Goal: Information Seeking & Learning: Learn about a topic

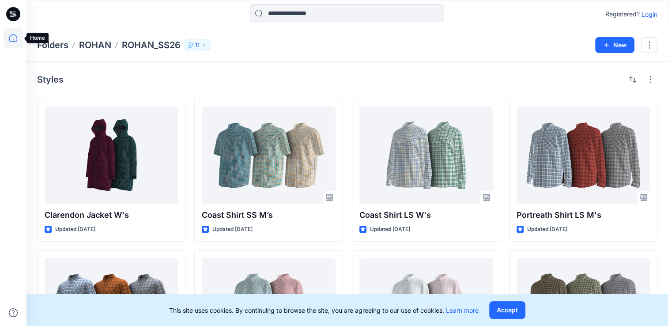
click at [15, 42] on icon at bounding box center [13, 37] width 19 height 19
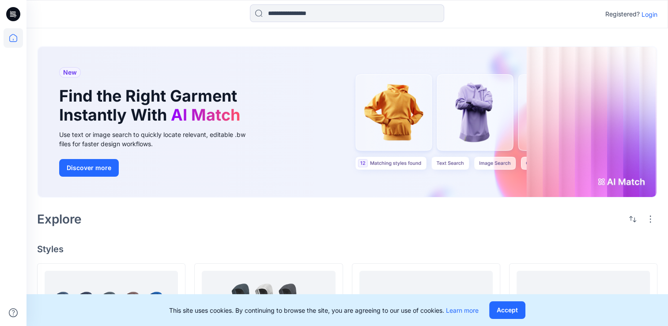
click at [653, 12] on p "Login" at bounding box center [650, 14] width 16 height 9
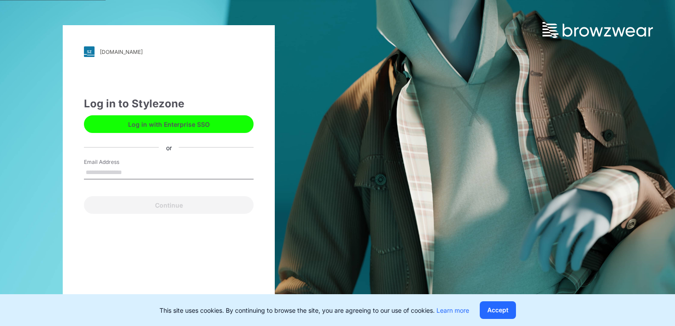
click at [159, 176] on input "Email Address" at bounding box center [169, 172] width 170 height 13
type input "**********"
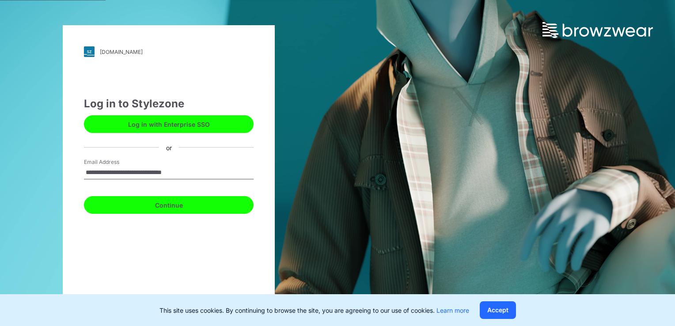
click at [165, 213] on button "Continue" at bounding box center [169, 205] width 170 height 18
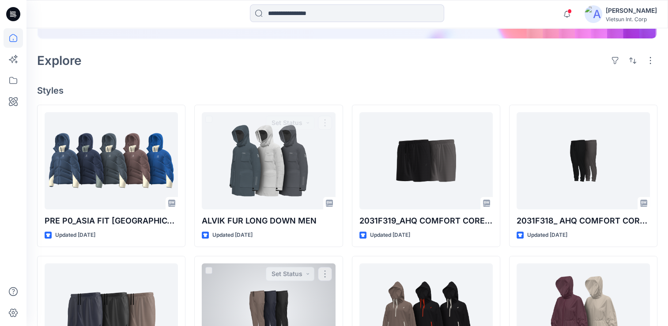
scroll to position [265, 0]
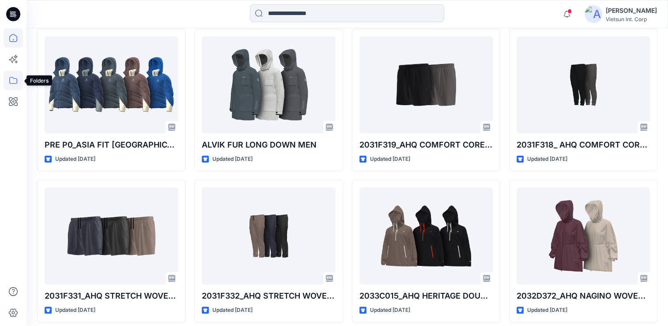
click at [13, 82] on icon at bounding box center [13, 80] width 19 height 19
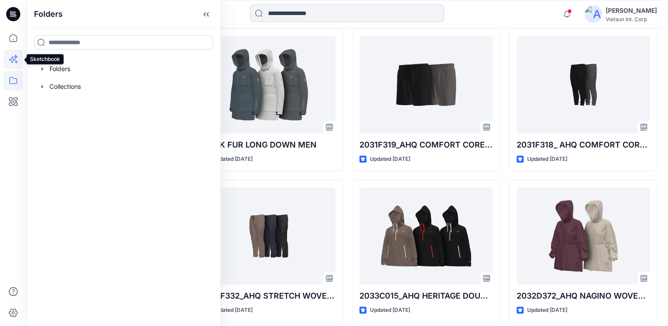
click at [14, 58] on icon at bounding box center [13, 58] width 19 height 19
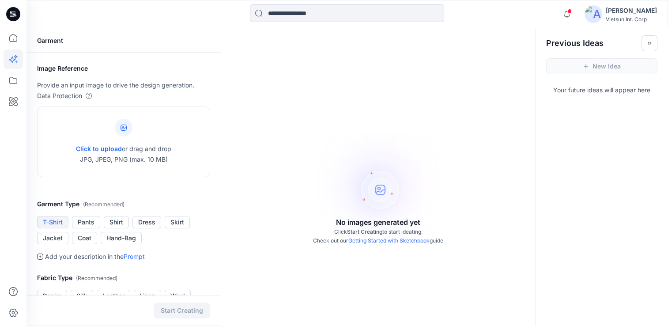
click at [48, 225] on button "T-Shirt" at bounding box center [52, 222] width 31 height 12
drag, startPoint x: 126, startPoint y: 124, endPoint x: 170, endPoint y: 138, distance: 45.9
click at [170, 138] on div "Click to upload or drag and drop JPG, JPEG, PNG (max. 10 MB)" at bounding box center [123, 141] width 95 height 67
click at [121, 127] on icon at bounding box center [124, 128] width 6 height 6
type input "**********"
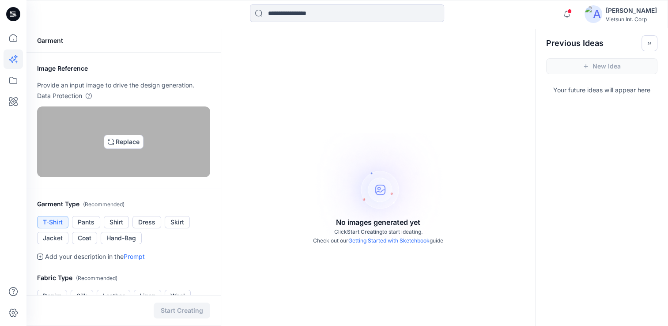
click at [120, 145] on img at bounding box center [123, 141] width 7 height 7
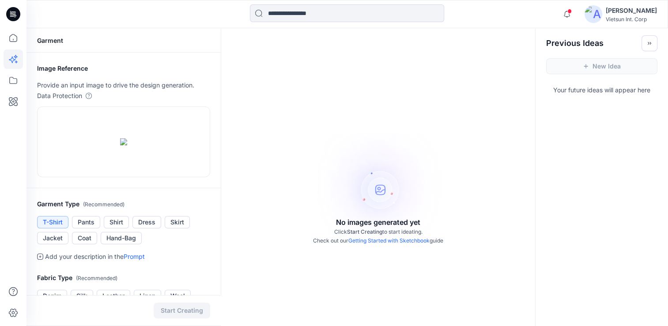
scroll to position [44, 0]
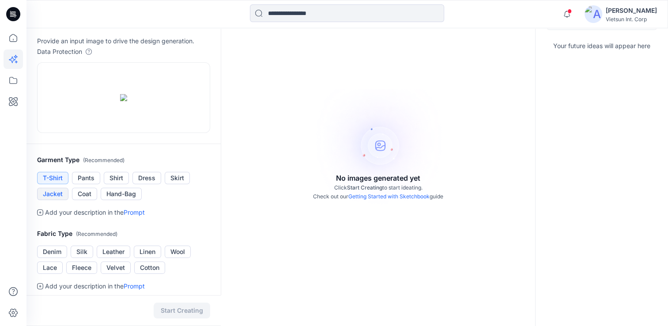
click at [57, 200] on button "Jacket" at bounding box center [52, 194] width 31 height 12
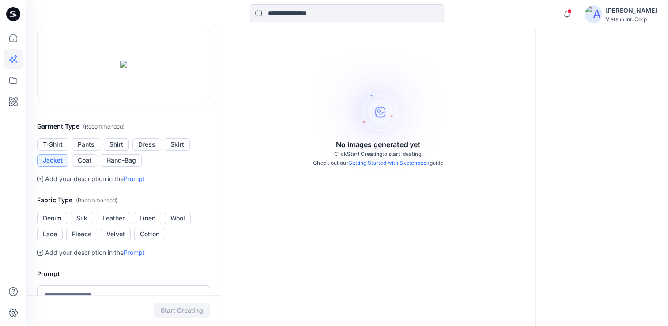
scroll to position [88, 0]
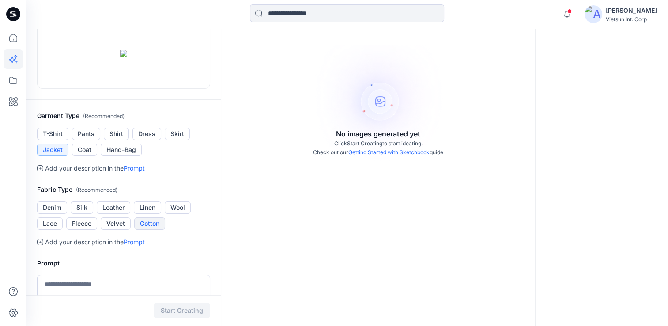
click at [146, 230] on button "Cotton" at bounding box center [149, 223] width 31 height 12
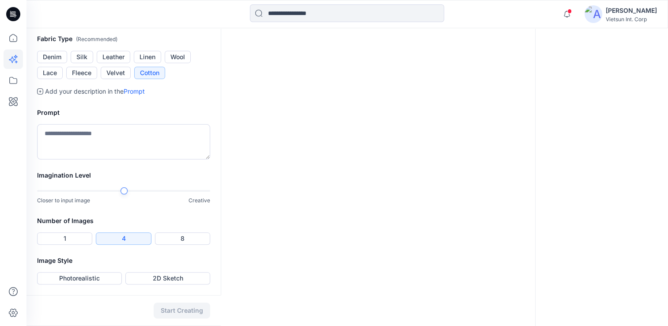
scroll to position [261, 0]
click at [64, 239] on button "1" at bounding box center [64, 238] width 55 height 12
click at [96, 281] on button "Photorealistic" at bounding box center [79, 278] width 85 height 12
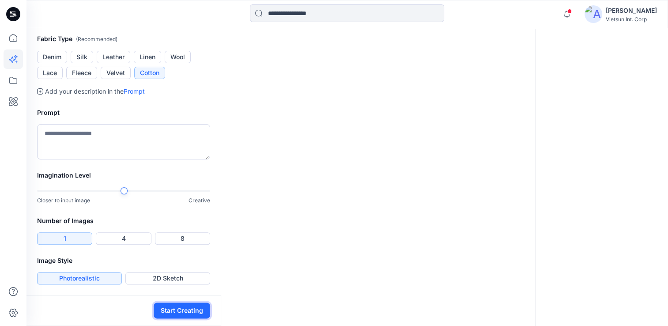
click at [193, 314] on button "Start Creating" at bounding box center [182, 310] width 57 height 16
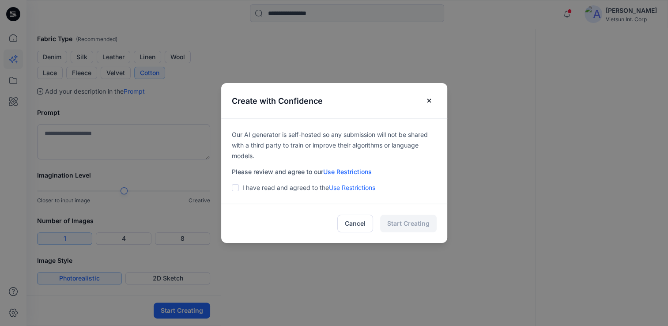
click at [239, 190] on span at bounding box center [235, 187] width 7 height 7
click at [400, 226] on button "Start Creating" at bounding box center [408, 224] width 57 height 18
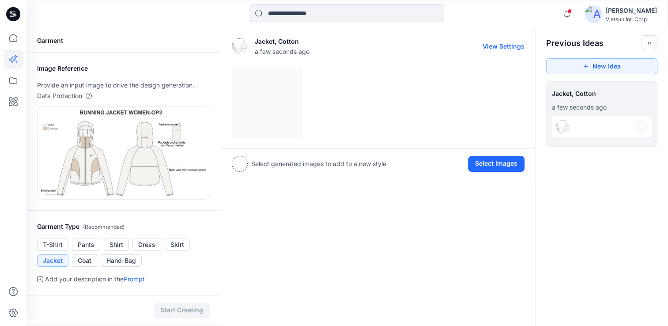
click at [268, 109] on div at bounding box center [378, 102] width 293 height 71
click at [238, 168] on div at bounding box center [240, 164] width 16 height 16
click at [242, 162] on div at bounding box center [240, 164] width 16 height 16
click at [563, 124] on img at bounding box center [562, 127] width 14 height 14
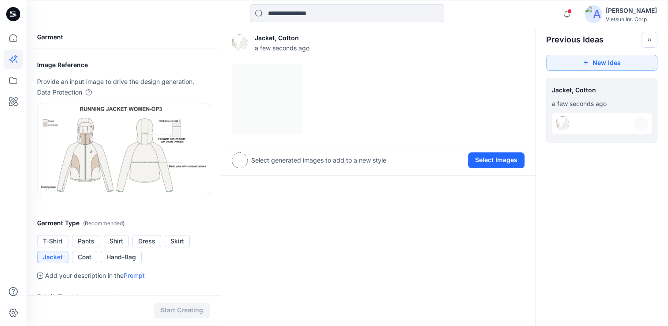
click at [565, 125] on img at bounding box center [562, 123] width 14 height 14
click at [269, 109] on div at bounding box center [378, 99] width 293 height 71
click at [237, 44] on img at bounding box center [240, 42] width 16 height 16
click at [519, 45] on button "View Settings" at bounding box center [504, 43] width 42 height 8
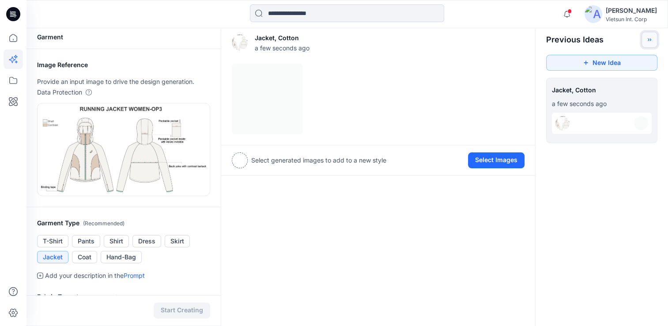
click at [651, 39] on icon "Toggle idea bar" at bounding box center [649, 40] width 6 height 6
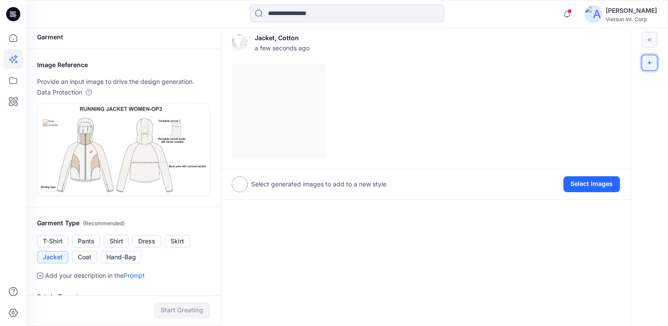
click at [652, 57] on button "New Idea" at bounding box center [650, 63] width 16 height 16
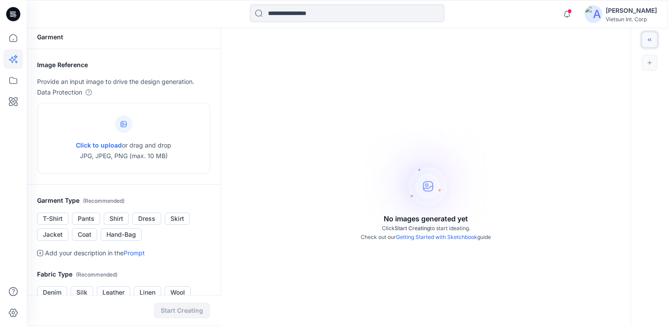
click at [647, 41] on icon "Toggle idea bar" at bounding box center [649, 40] width 6 height 6
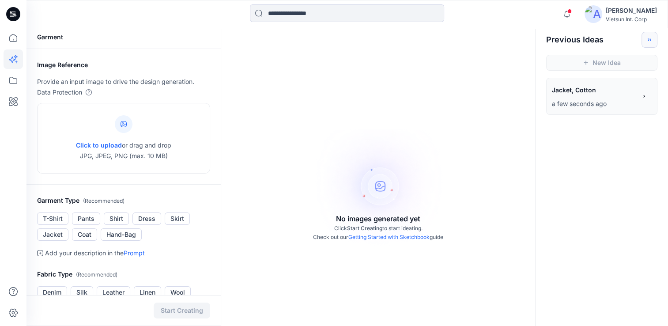
click at [569, 91] on span "Jacket, Cotton" at bounding box center [594, 89] width 84 height 13
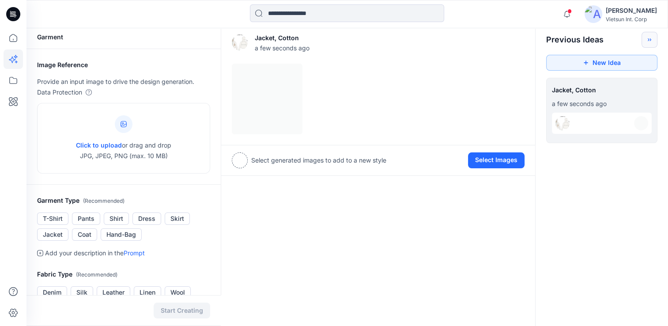
click at [315, 245] on div "Jacket, [PERSON_NAME] a few seconds ago View Settings Select generated images t…" at bounding box center [378, 293] width 315 height 536
click at [242, 45] on img at bounding box center [240, 42] width 16 height 16
click at [258, 267] on div "Jacket, [PERSON_NAME] a few seconds ago View Settings Select generated images t…" at bounding box center [378, 293] width 315 height 536
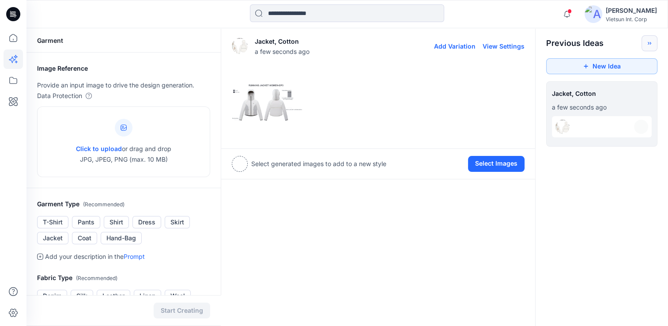
click at [277, 113] on img at bounding box center [267, 103] width 70 height 70
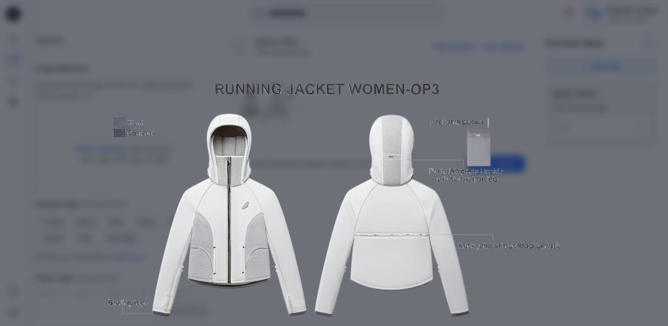
scroll to position [82, 0]
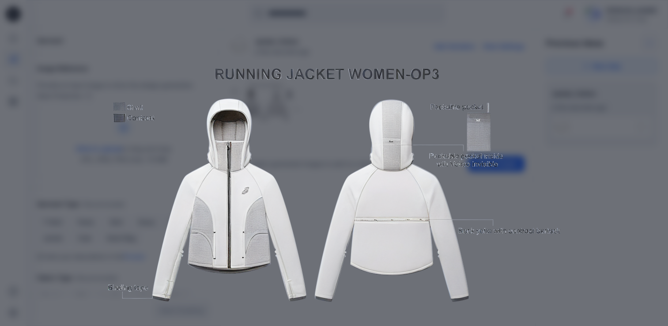
click at [494, 235] on img at bounding box center [334, 185] width 452 height 452
click at [181, 184] on img at bounding box center [334, 185] width 452 height 452
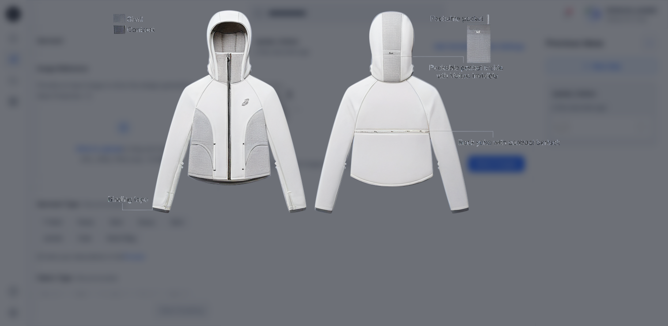
scroll to position [126, 0]
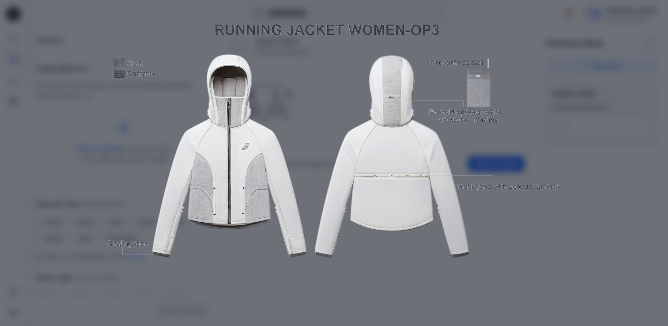
scroll to position [4, 0]
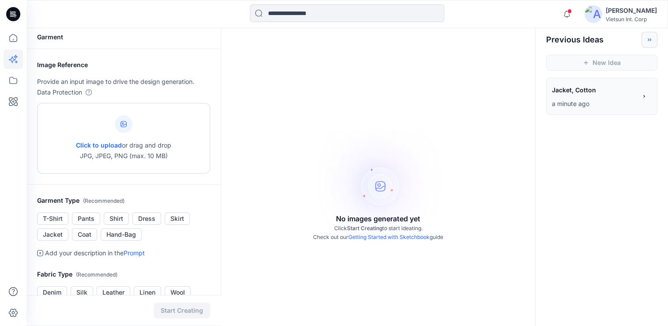
click at [131, 119] on div "Click to upload or drag and drop JPG, JPEG, PNG (max. 10 MB)" at bounding box center [123, 138] width 95 height 67
type input "**********"
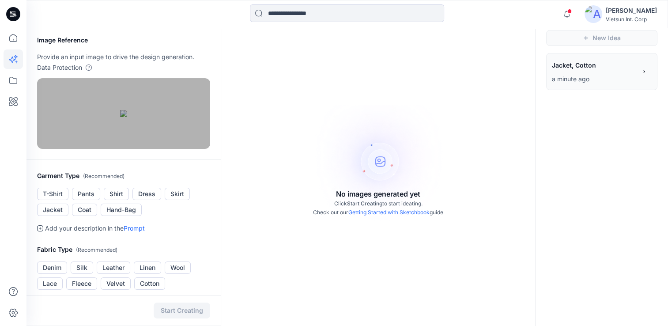
scroll to position [48, 0]
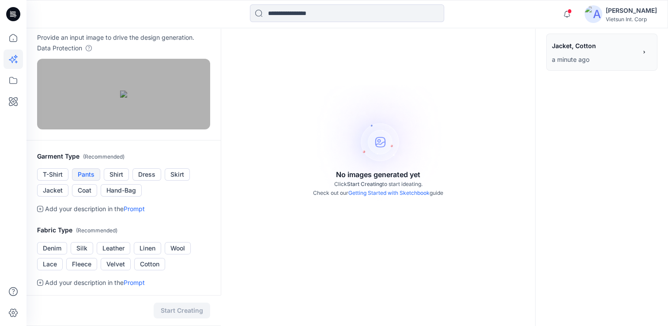
click at [78, 181] on button "Pants" at bounding box center [86, 174] width 28 height 12
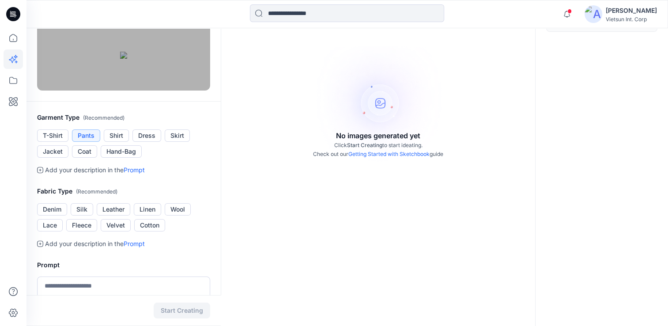
scroll to position [92, 0]
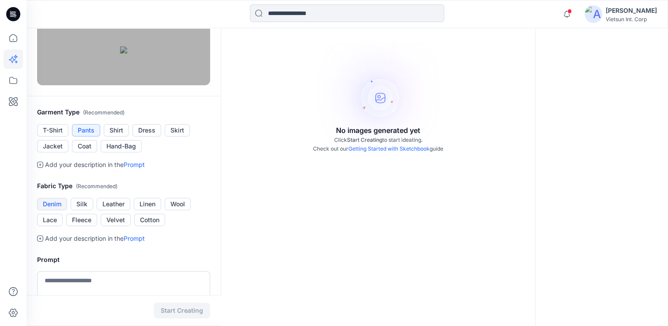
click at [57, 210] on button "Denim" at bounding box center [52, 204] width 30 height 12
click at [146, 210] on button "Linen" at bounding box center [147, 204] width 27 height 12
click at [113, 210] on button "Leather" at bounding box center [114, 204] width 34 height 12
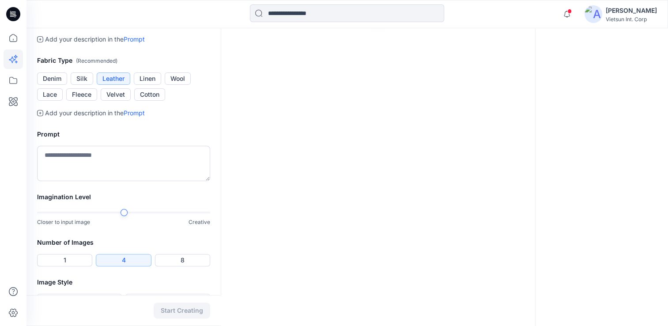
scroll to position [224, 0]
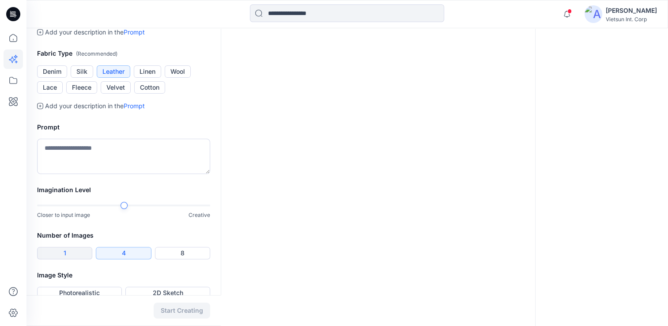
click at [70, 259] on button "1" at bounding box center [64, 253] width 55 height 12
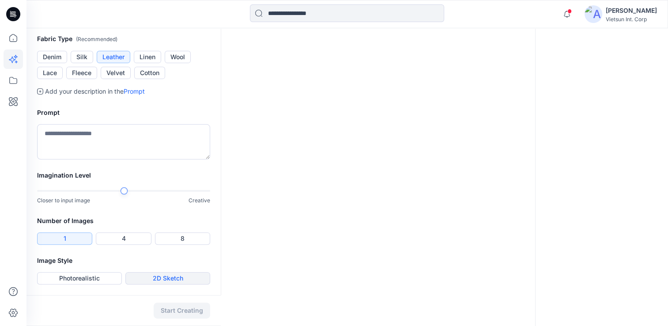
click at [158, 282] on button "2D Sketch" at bounding box center [167, 278] width 85 height 12
click at [193, 313] on button "Start Creating" at bounding box center [182, 310] width 57 height 16
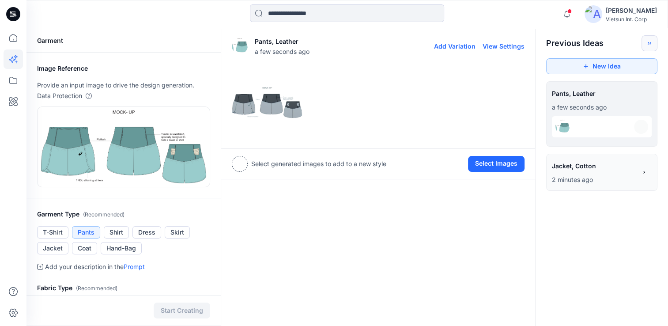
click at [290, 110] on img at bounding box center [267, 103] width 70 height 70
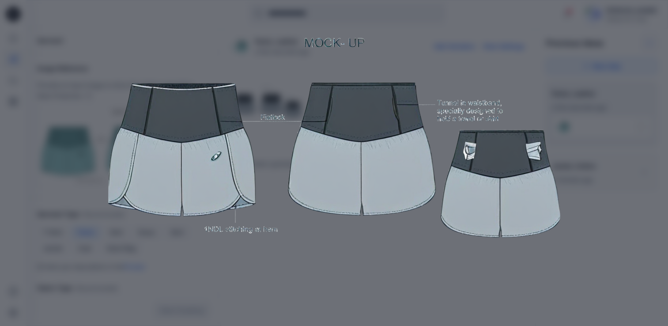
scroll to position [132, 0]
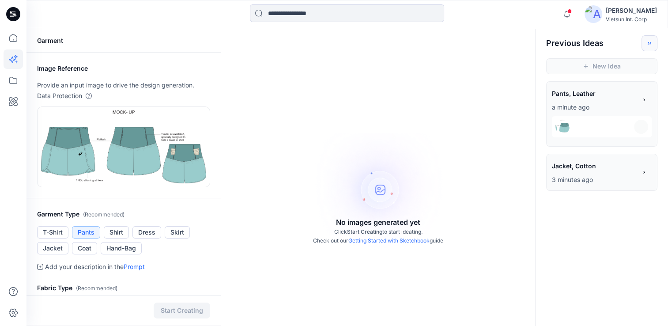
scroll to position [248, 0]
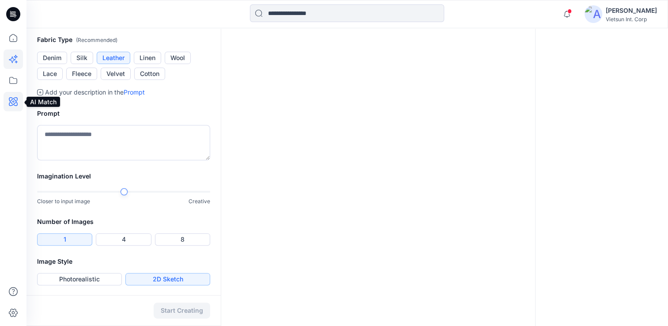
click at [11, 98] on icon at bounding box center [13, 101] width 19 height 19
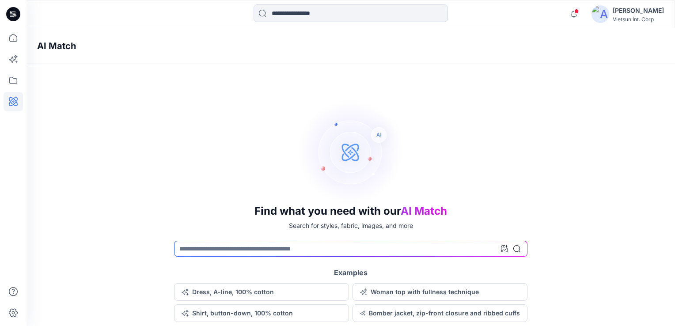
click at [527, 164] on div "Find what you need with our AI Match Search for styles, fabric, images, and mor…" at bounding box center [350, 210] width 648 height 223
click at [16, 82] on icon at bounding box center [13, 80] width 19 height 19
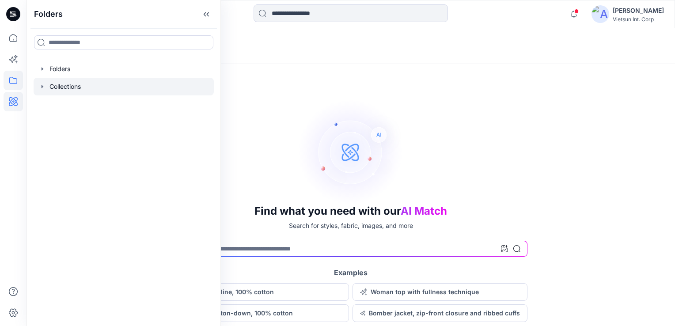
click at [55, 90] on div at bounding box center [124, 87] width 180 height 18
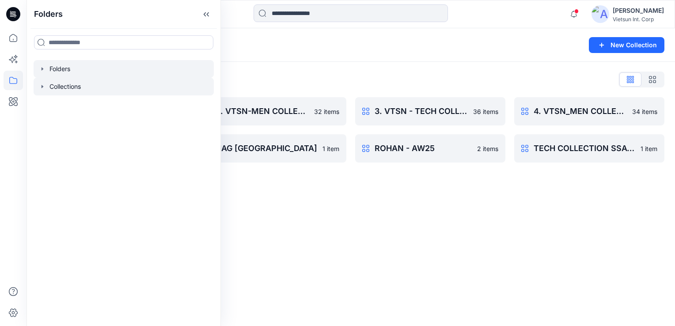
click at [56, 72] on div at bounding box center [124, 69] width 180 height 18
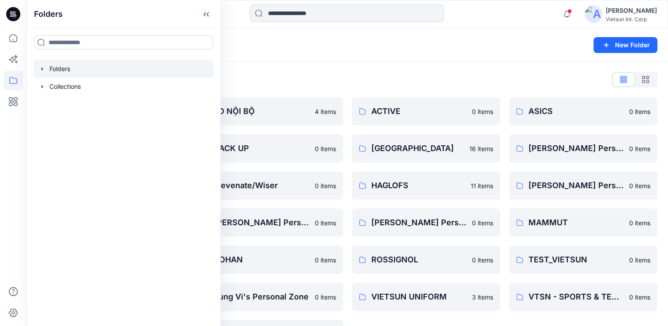
click at [378, 83] on div "Folders List" at bounding box center [347, 79] width 620 height 14
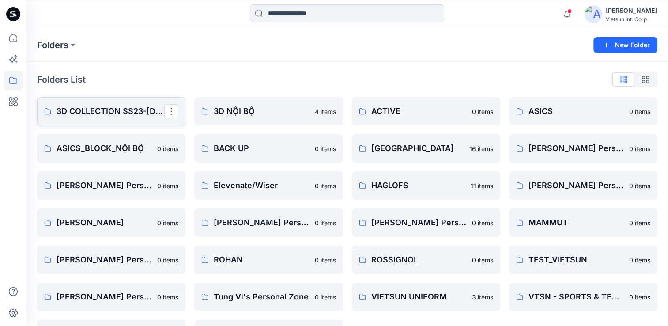
click at [131, 116] on p "3D COLLECTION SS23-[DEMOGRAPHIC_DATA]" at bounding box center [111, 111] width 108 height 12
click at [13, 82] on icon at bounding box center [13, 80] width 19 height 19
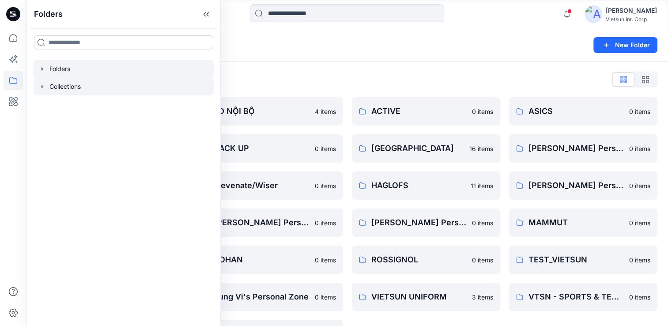
click at [86, 90] on div at bounding box center [124, 87] width 180 height 18
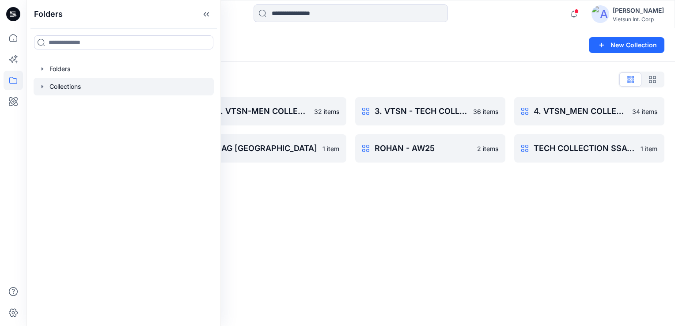
click at [353, 82] on div "Collections List" at bounding box center [350, 79] width 627 height 14
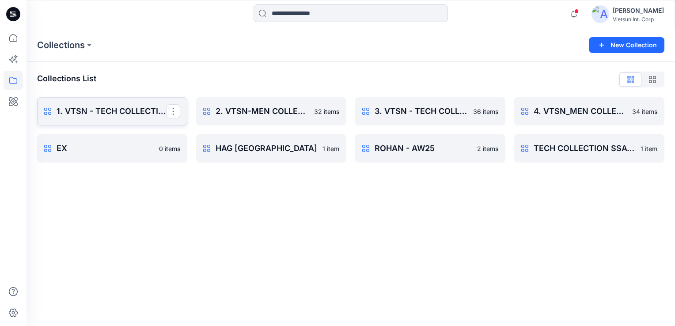
click at [124, 107] on p "1. VTSN - TECH COLLECTION SSAW25" at bounding box center [112, 111] width 110 height 12
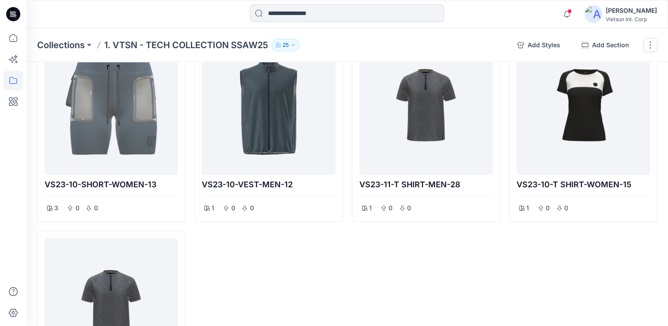
scroll to position [795, 0]
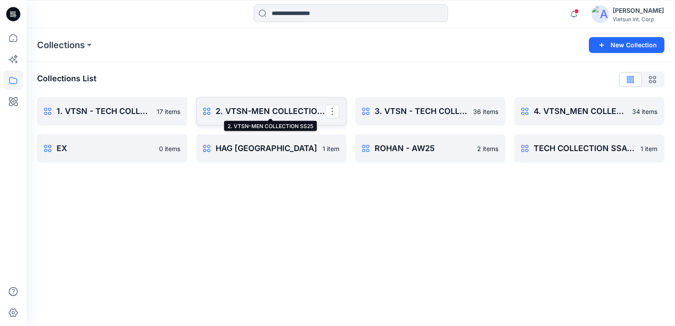
click at [267, 114] on p "2. VTSN-MEN COLLECTION SS25" at bounding box center [270, 111] width 110 height 12
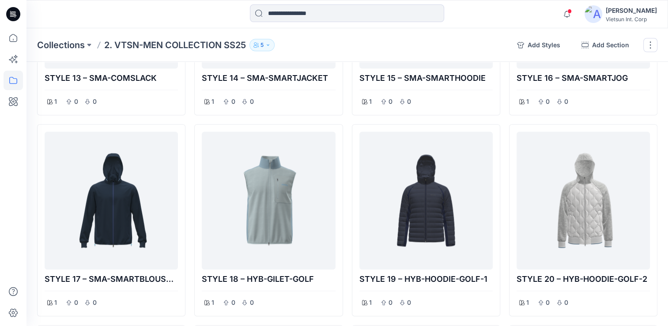
scroll to position [795, 0]
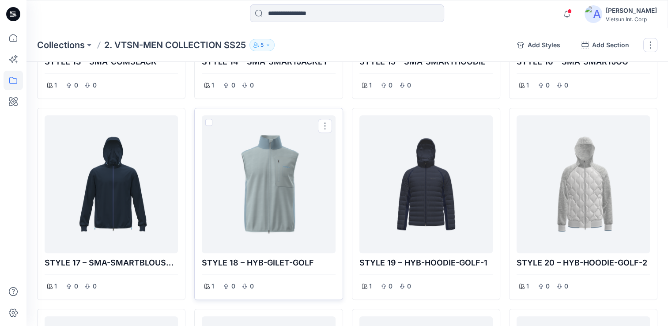
click at [283, 233] on div at bounding box center [268, 184] width 126 height 131
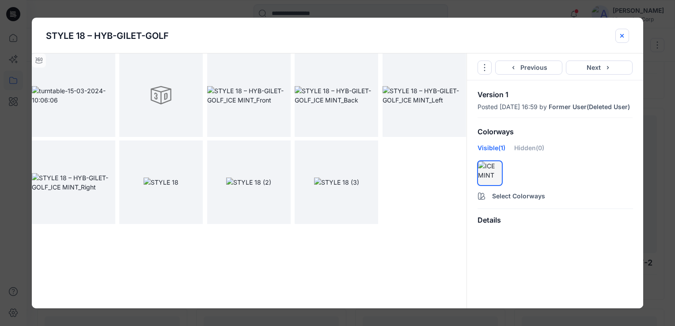
click at [622, 38] on icon "close-btn" at bounding box center [621, 35] width 7 height 7
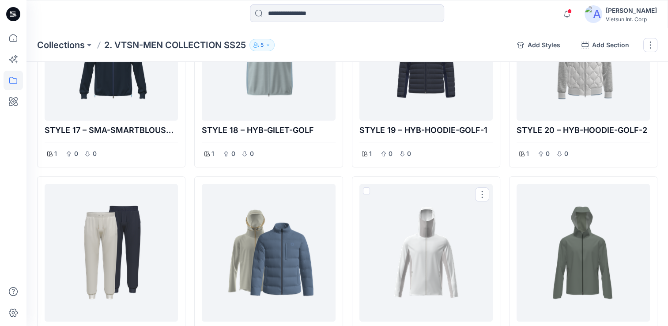
scroll to position [971, 0]
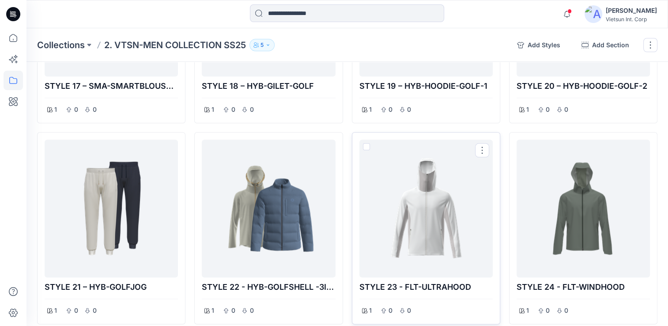
click at [419, 207] on div at bounding box center [426, 208] width 126 height 131
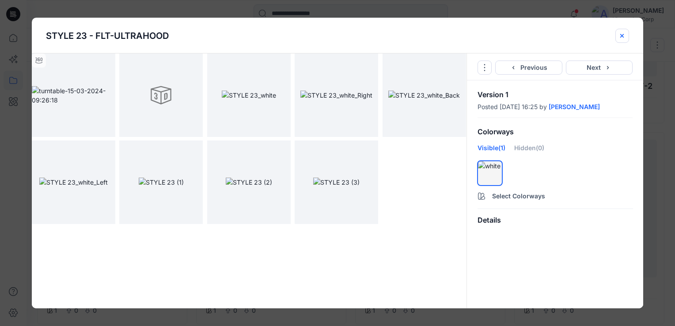
click at [620, 36] on icon "close-btn" at bounding box center [621, 35] width 7 height 7
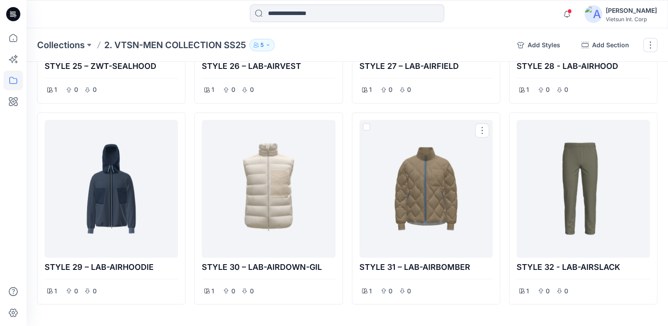
scroll to position [1413, 0]
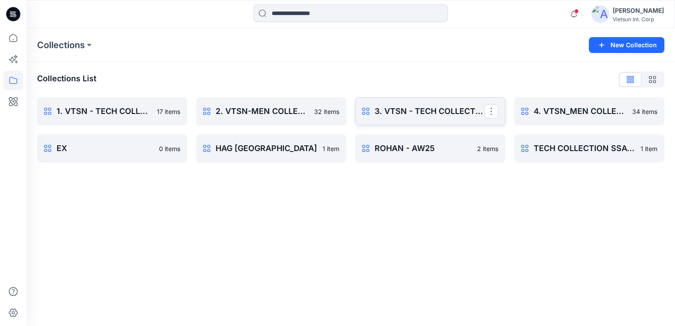
click at [415, 112] on p "3. VTSN - TECH COLLECTION SS26" at bounding box center [429, 111] width 110 height 12
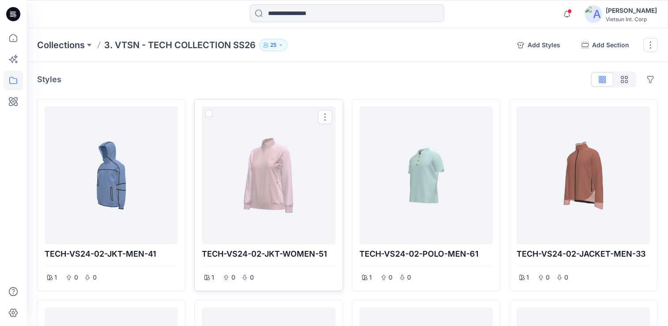
click at [284, 192] on div at bounding box center [268, 175] width 126 height 131
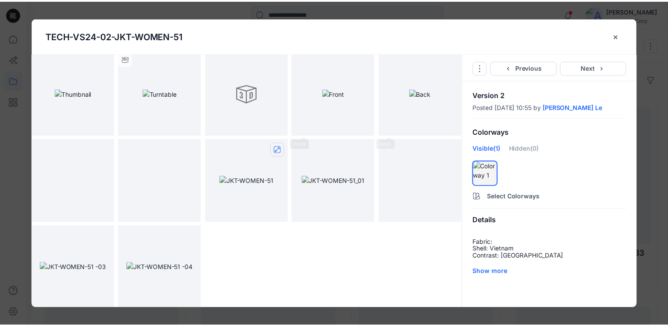
scroll to position [177, 0]
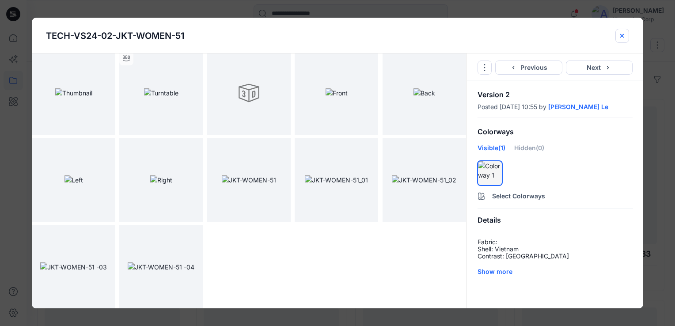
click at [623, 34] on icon "close-btn" at bounding box center [621, 35] width 7 height 7
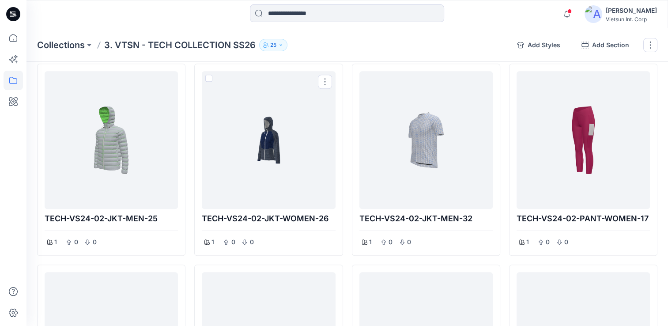
scroll to position [927, 0]
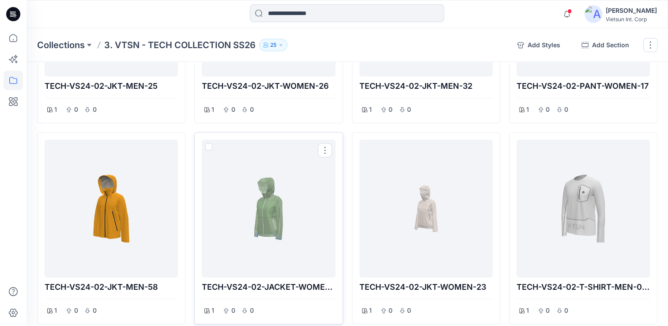
click at [257, 223] on div at bounding box center [268, 208] width 126 height 131
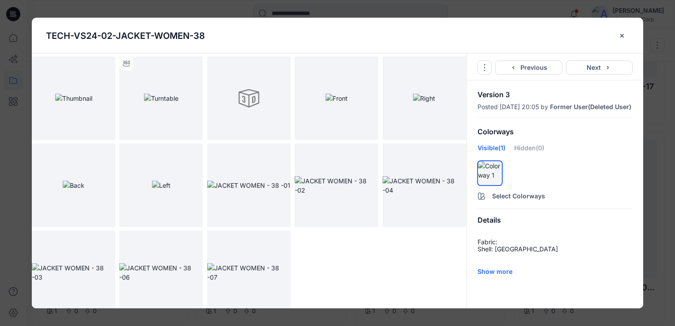
scroll to position [177, 0]
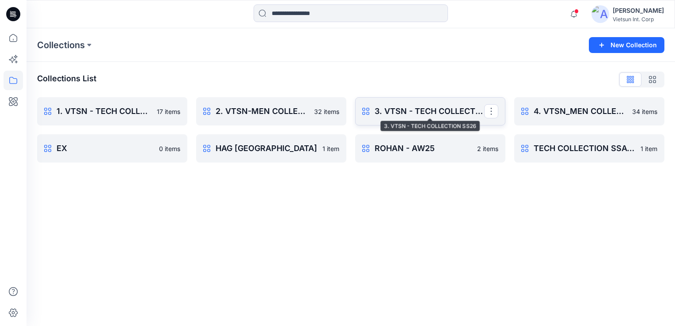
click at [416, 113] on p "3. VTSN - TECH COLLECTION SS26" at bounding box center [429, 111] width 110 height 12
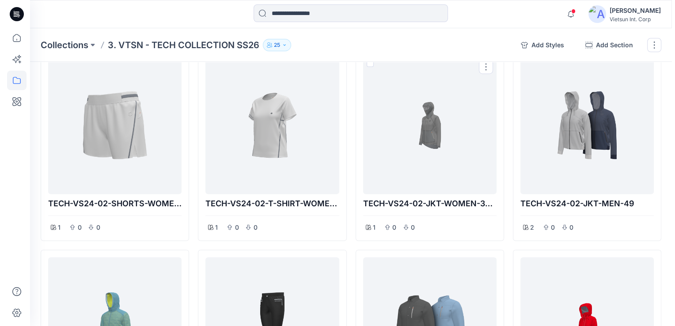
scroll to position [1457, 0]
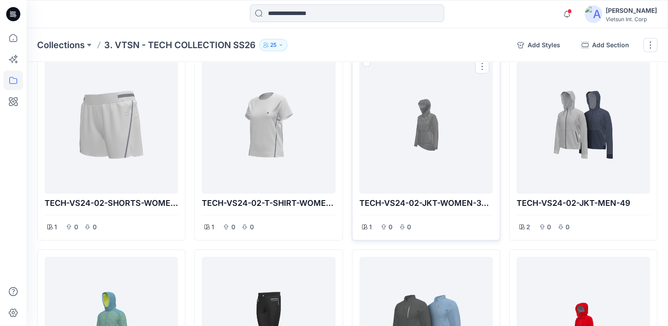
click at [429, 140] on div at bounding box center [426, 124] width 126 height 131
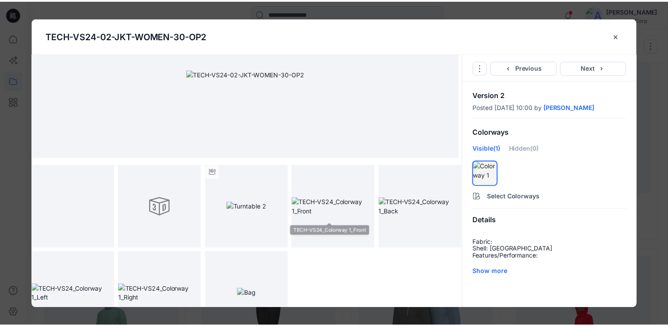
scroll to position [90, 0]
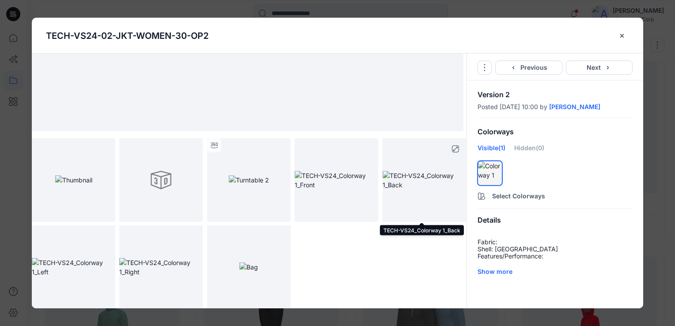
click at [433, 189] on img at bounding box center [423, 180] width 83 height 19
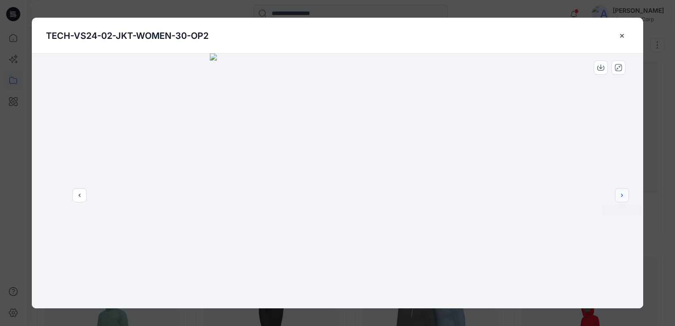
click at [623, 198] on icon "next" at bounding box center [621, 195] width 7 height 7
click at [622, 36] on icon "close-btn" at bounding box center [622, 36] width 4 height 4
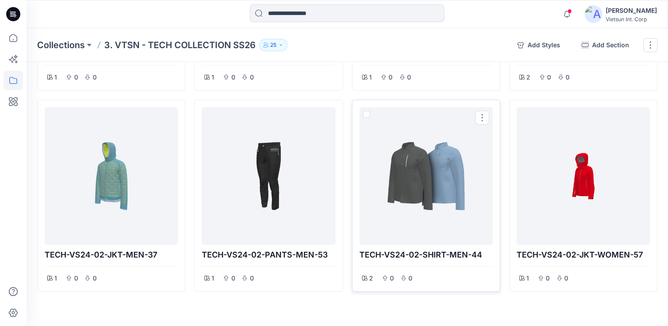
scroll to position [1614, 0]
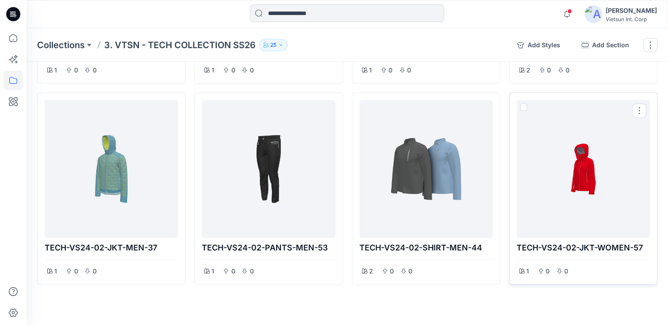
click at [588, 195] on div at bounding box center [583, 168] width 126 height 131
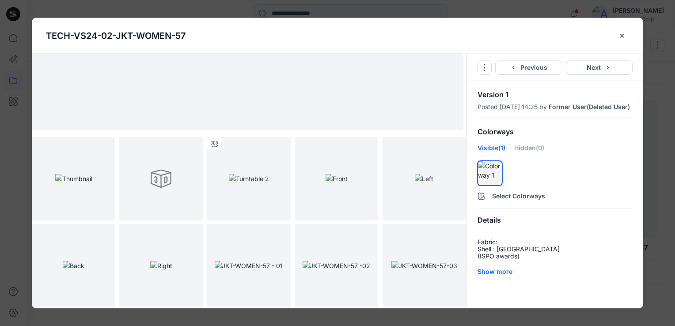
scroll to position [132, 0]
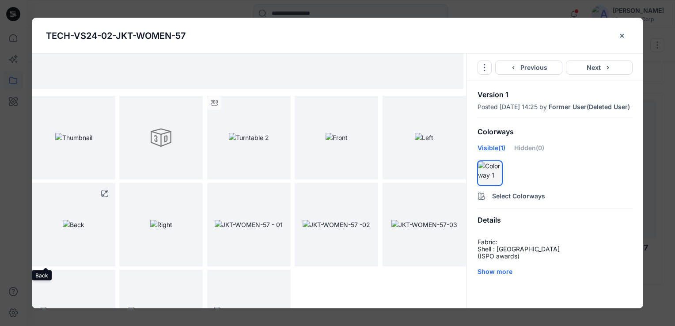
click at [65, 229] on img at bounding box center [74, 224] width 22 height 9
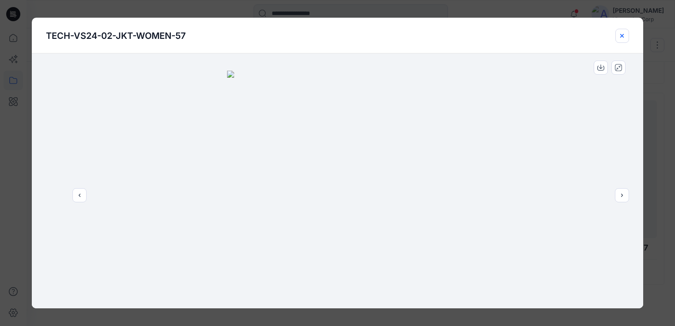
click at [623, 38] on icon "close-btn" at bounding box center [621, 35] width 7 height 7
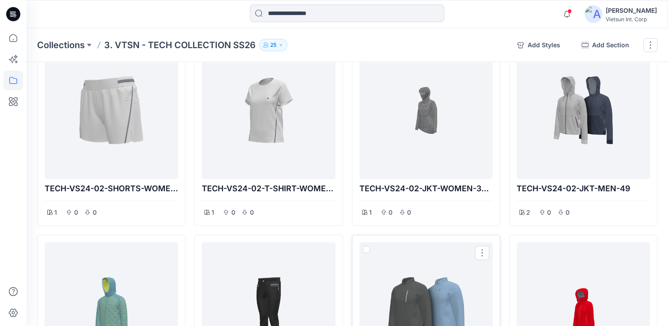
scroll to position [1393, 0]
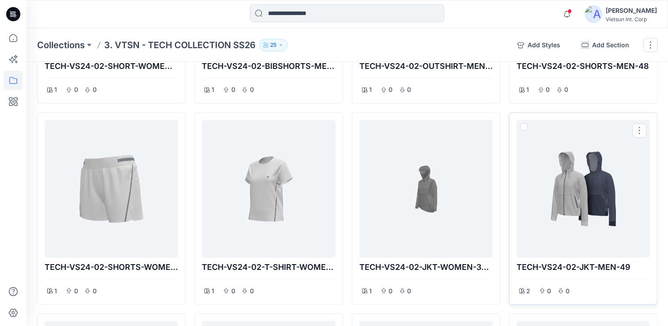
click at [595, 209] on div at bounding box center [583, 188] width 126 height 131
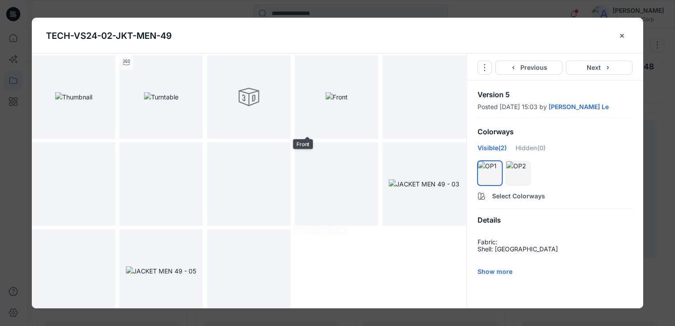
scroll to position [177, 0]
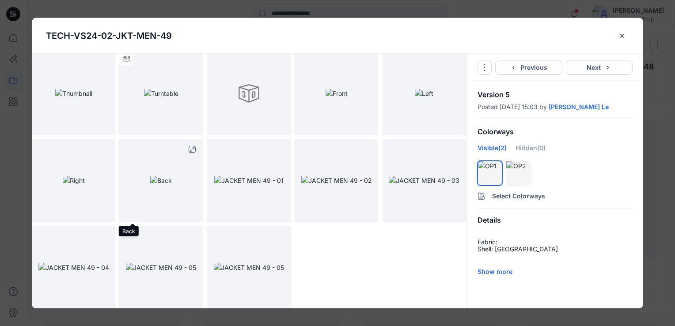
click at [171, 185] on img at bounding box center [161, 180] width 22 height 9
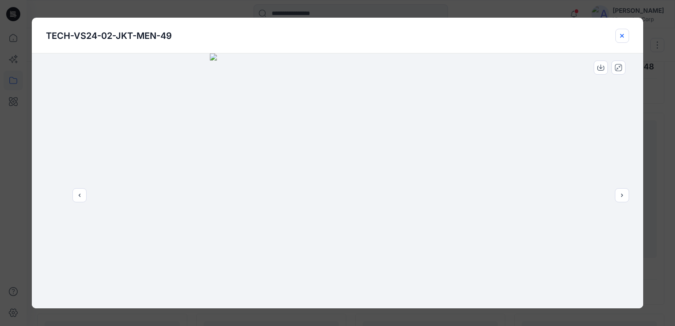
click at [616, 38] on button "close-btn" at bounding box center [622, 36] width 14 height 14
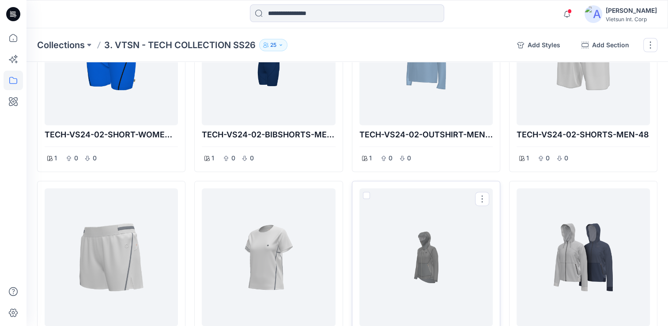
scroll to position [1261, 0]
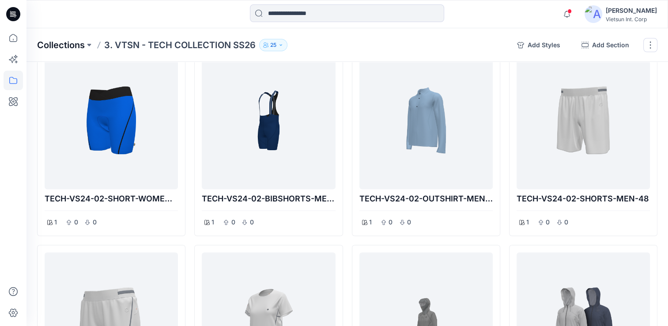
click at [75, 47] on p "Collections" at bounding box center [61, 45] width 48 height 12
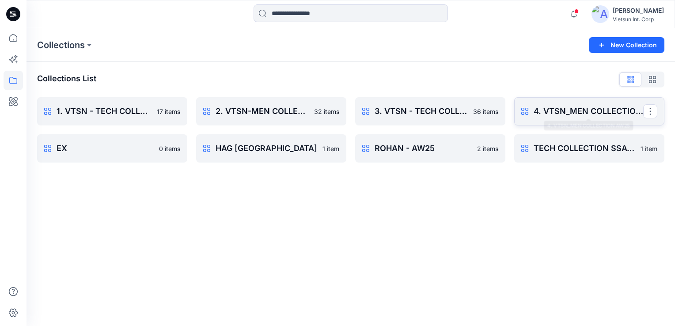
click at [559, 114] on p "4. VTSN_MEN COLLECTION AW25" at bounding box center [588, 111] width 110 height 12
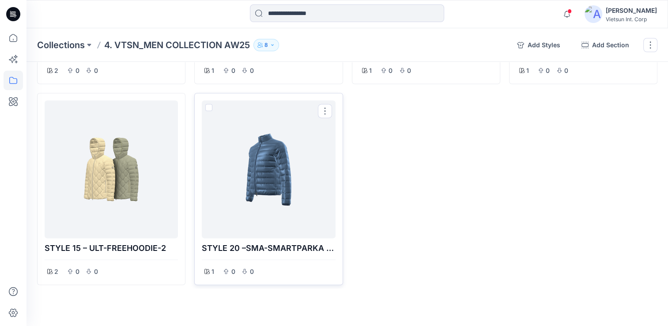
scroll to position [1614, 0]
click at [73, 46] on p "Collections" at bounding box center [61, 45] width 48 height 12
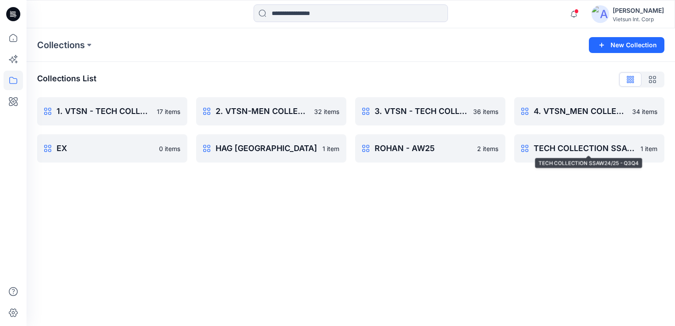
click at [562, 232] on div "Collections New Collection Collections List 1. VTSN - TECH COLLECTION SSAW25 17…" at bounding box center [350, 177] width 648 height 298
click at [581, 155] on link "TECH COLLECTION SSAW24/25 - Q3Q4 Rename Collection Clone Collection Present Col…" at bounding box center [589, 148] width 150 height 28
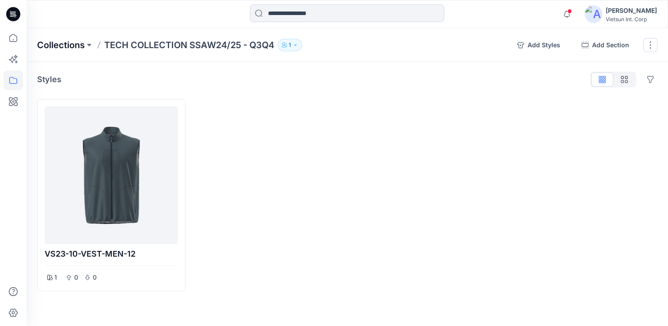
click at [57, 45] on p "Collections" at bounding box center [61, 45] width 48 height 12
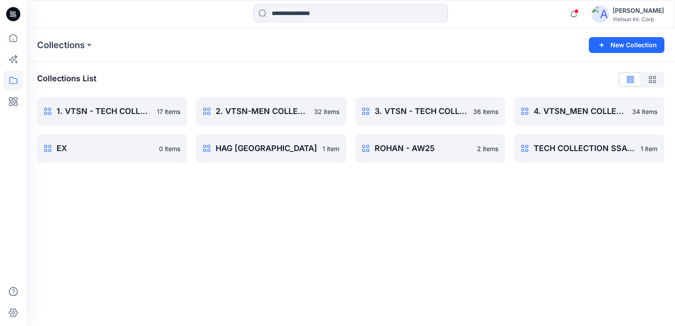
click at [283, 224] on div "Collections New Collection Collections List 1. VTSN - TECH COLLECTION SSAW25 17…" at bounding box center [350, 177] width 648 height 298
click at [60, 47] on p "Collections" at bounding box center [61, 45] width 48 height 12
click at [9, 80] on icon at bounding box center [13, 80] width 8 height 7
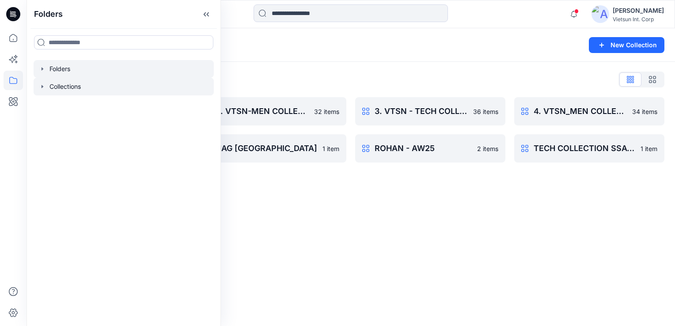
click at [97, 73] on div at bounding box center [124, 69] width 180 height 18
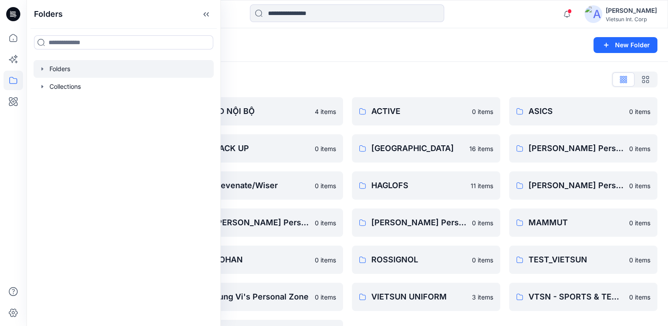
click at [366, 72] on div "Folders List" at bounding box center [347, 79] width 620 height 14
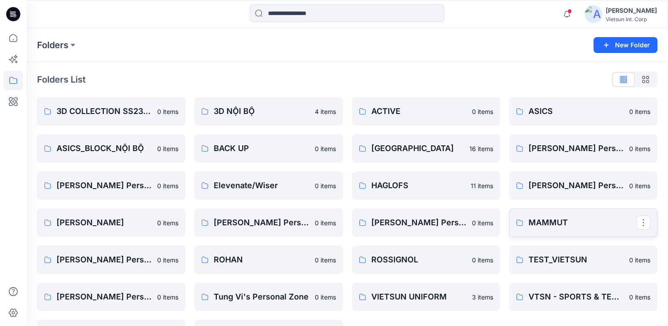
scroll to position [32, 0]
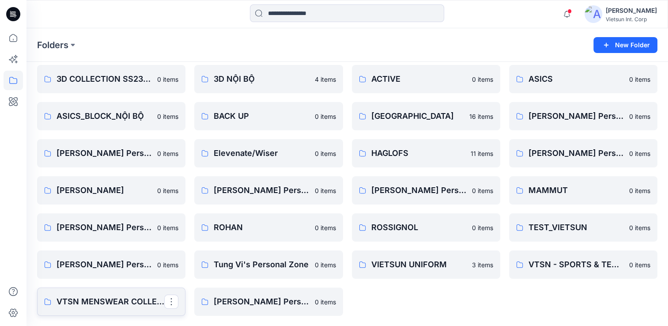
click at [103, 298] on p "VTSN MENSWEAR COLLECTION" at bounding box center [111, 301] width 108 height 12
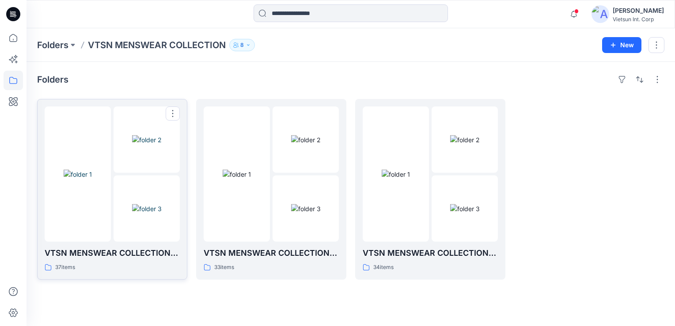
click at [92, 179] on img at bounding box center [78, 174] width 28 height 9
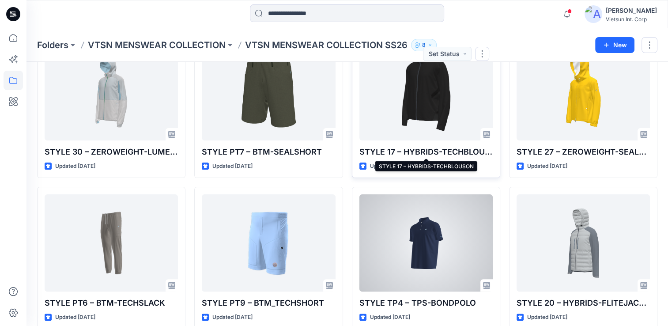
scroll to position [260, 0]
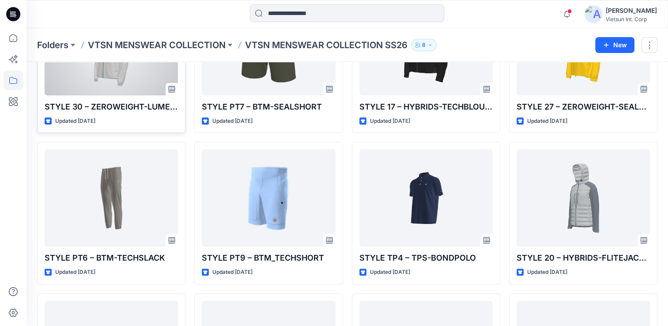
click at [86, 86] on div at bounding box center [111, 46] width 133 height 97
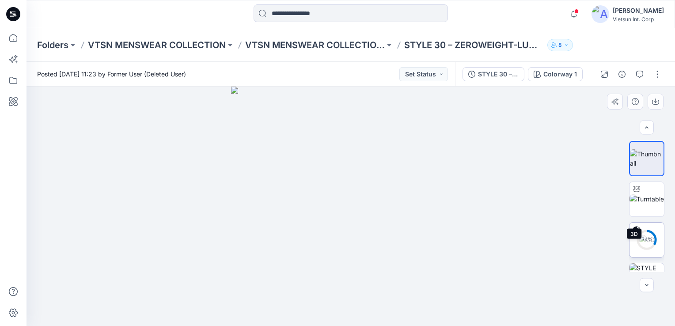
scroll to position [88, 0]
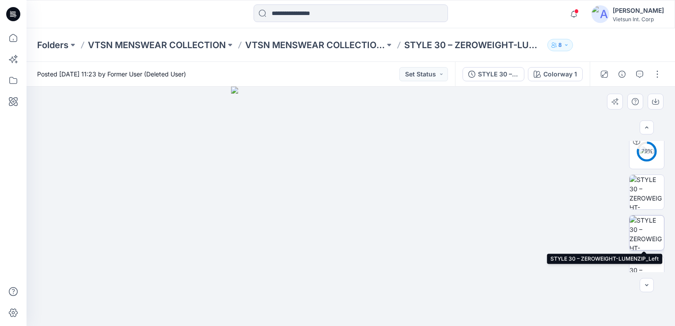
click at [649, 227] on img at bounding box center [646, 232] width 34 height 34
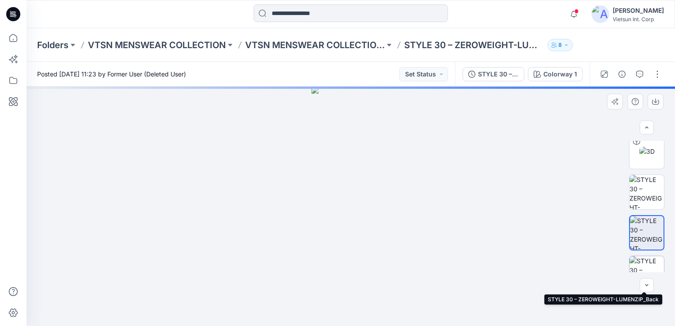
click at [645, 262] on img at bounding box center [646, 273] width 34 height 34
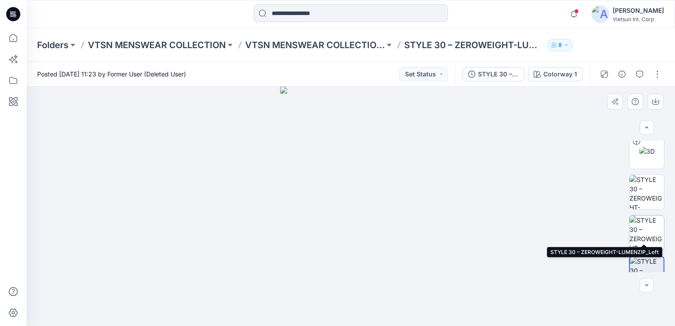
scroll to position [147, 0]
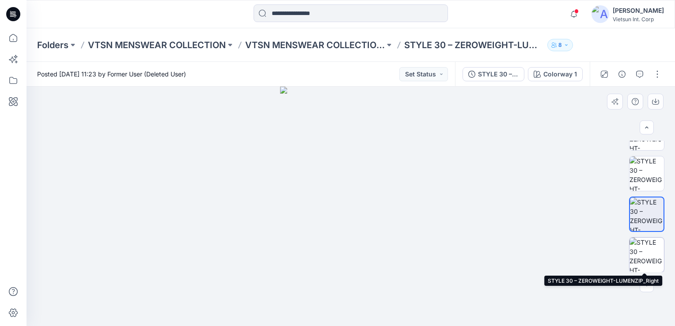
click at [648, 251] on img at bounding box center [646, 255] width 34 height 34
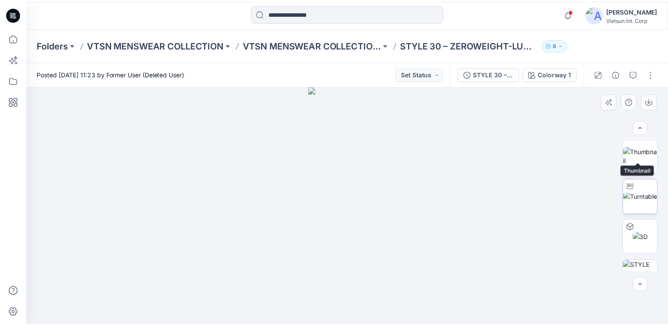
scroll to position [0, 0]
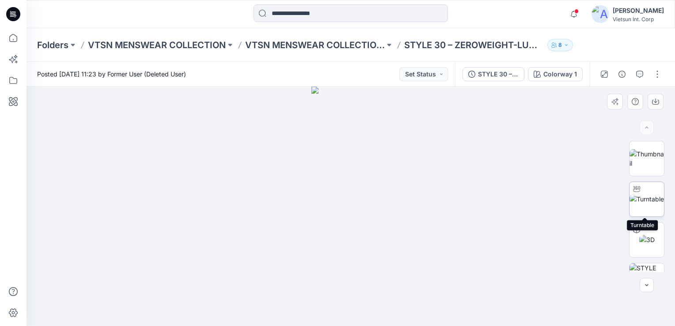
click at [646, 202] on img at bounding box center [646, 198] width 34 height 9
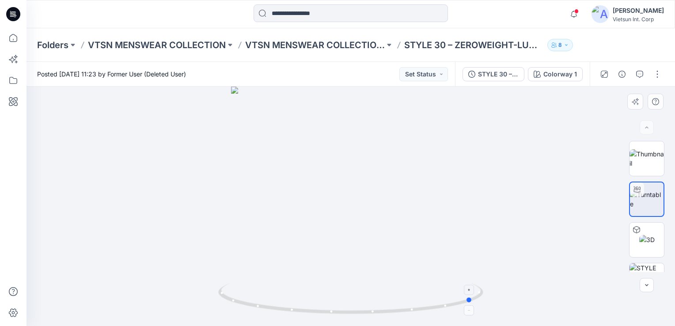
drag, startPoint x: 449, startPoint y: 306, endPoint x: 306, endPoint y: 309, distance: 142.2
click at [306, 309] on icon at bounding box center [351, 299] width 267 height 33
drag, startPoint x: 344, startPoint y: 314, endPoint x: 371, endPoint y: 316, distance: 27.4
click at [371, 316] on icon at bounding box center [351, 299] width 267 height 33
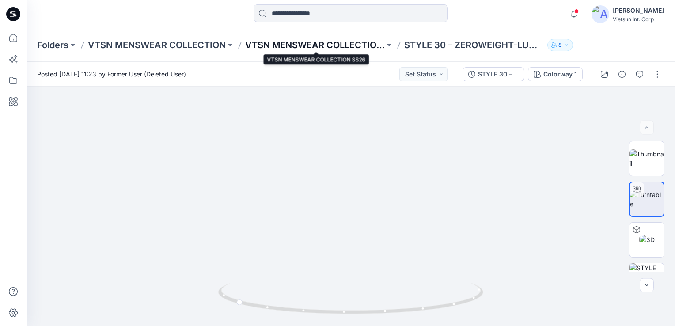
click at [339, 47] on p "VTSN MENSWEAR COLLECTION SS26" at bounding box center [315, 45] width 140 height 12
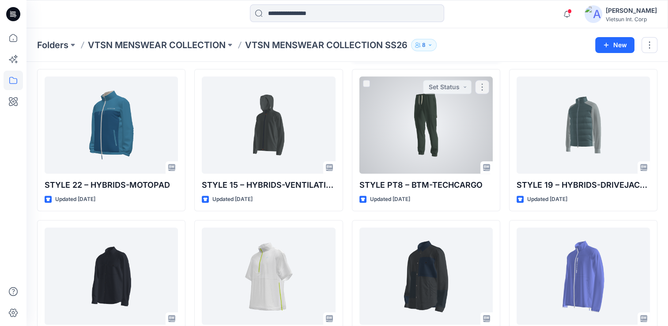
scroll to position [574, 0]
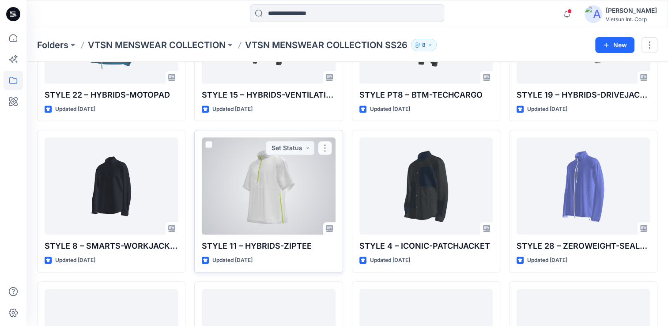
click at [259, 209] on div at bounding box center [268, 185] width 133 height 97
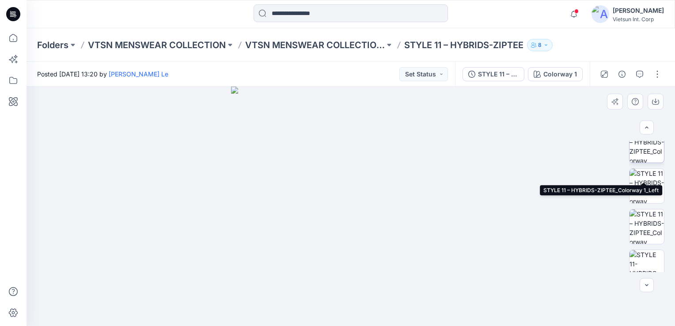
scroll to position [177, 0]
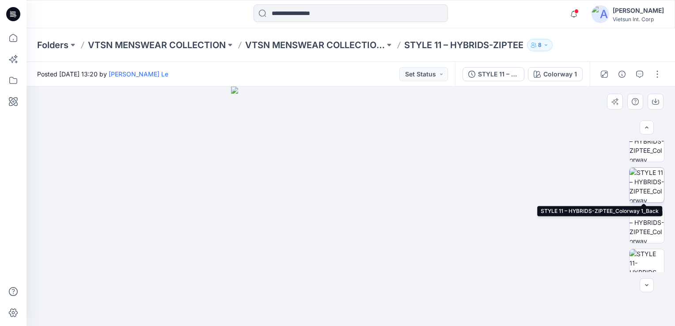
click at [643, 197] on img at bounding box center [646, 185] width 34 height 34
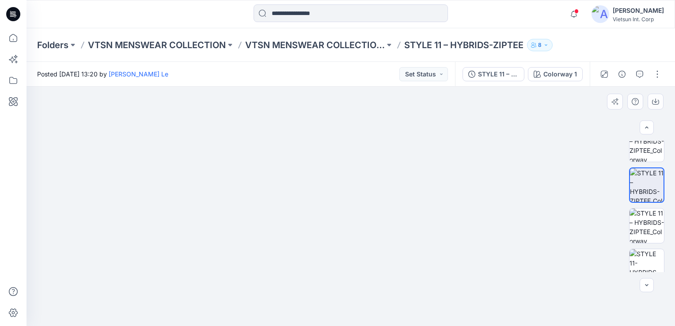
drag, startPoint x: 364, startPoint y: 171, endPoint x: 366, endPoint y: 243, distance: 72.0
click at [366, 243] on img at bounding box center [351, 191] width 362 height 269
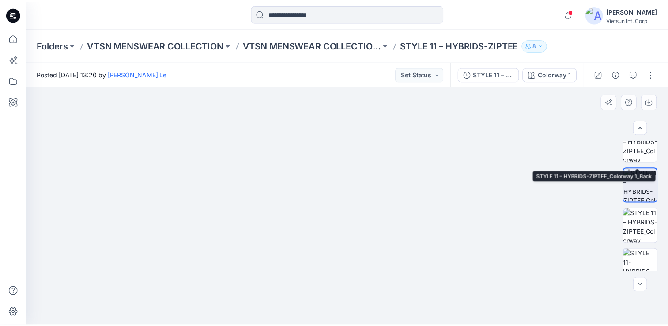
scroll to position [269, 0]
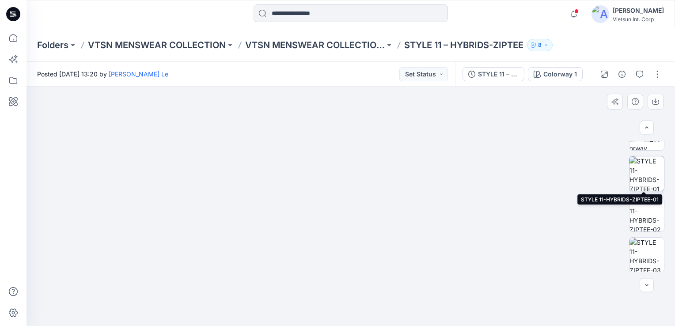
click at [646, 181] on img at bounding box center [646, 173] width 34 height 34
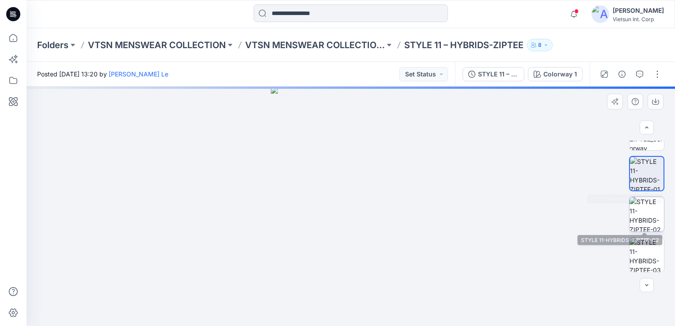
click at [642, 220] on img at bounding box center [646, 214] width 34 height 34
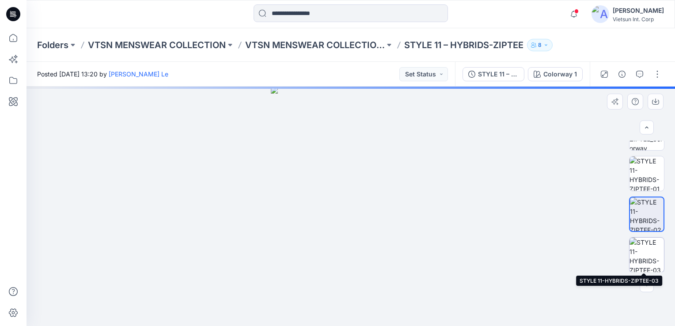
click at [653, 256] on img at bounding box center [646, 255] width 34 height 34
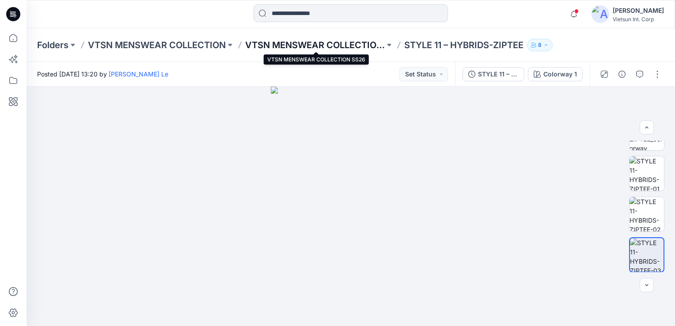
click at [321, 43] on p "VTSN MENSWEAR COLLECTION SS26" at bounding box center [315, 45] width 140 height 12
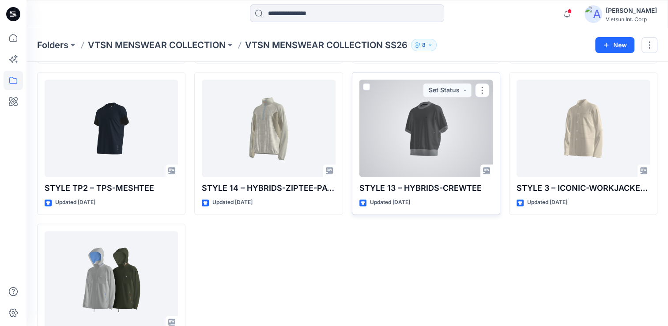
scroll to position [1285, 0]
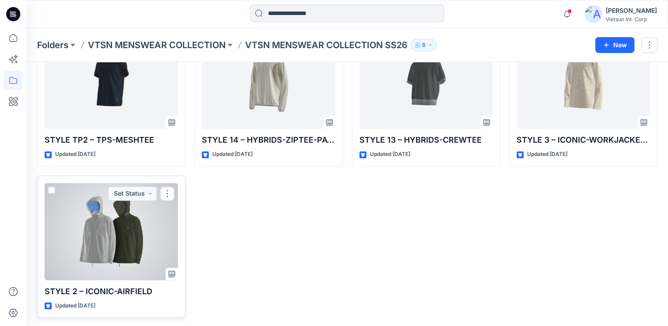
click at [80, 241] on div at bounding box center [111, 231] width 133 height 97
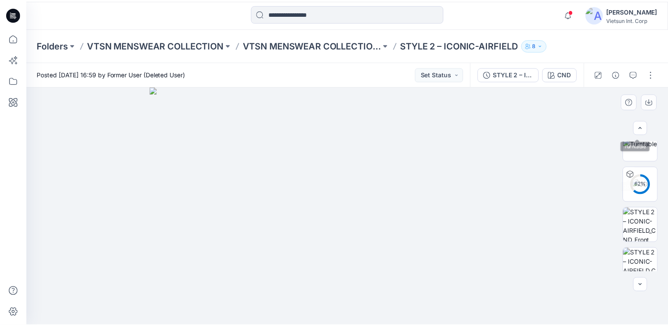
scroll to position [132, 0]
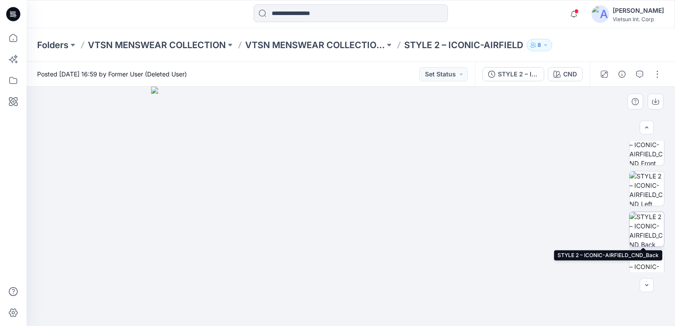
click at [651, 227] on img at bounding box center [646, 229] width 34 height 34
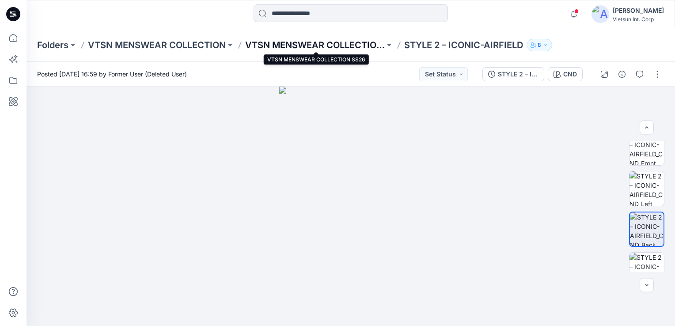
click at [325, 44] on p "VTSN MENSWEAR COLLECTION SS26" at bounding box center [315, 45] width 140 height 12
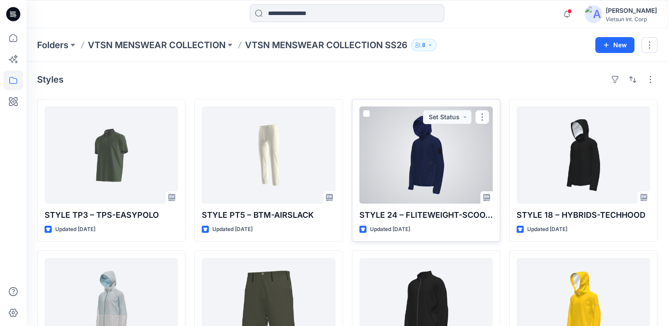
click at [436, 176] on div at bounding box center [425, 154] width 133 height 97
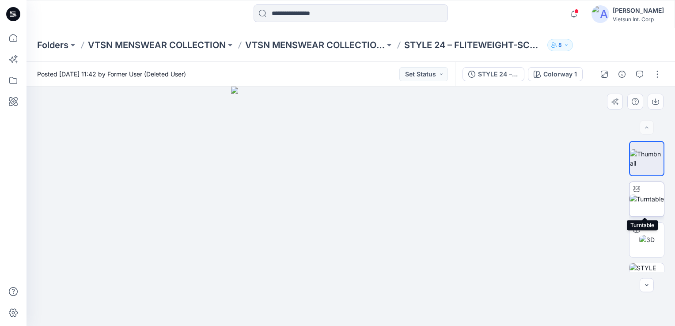
click at [641, 200] on img at bounding box center [646, 198] width 34 height 9
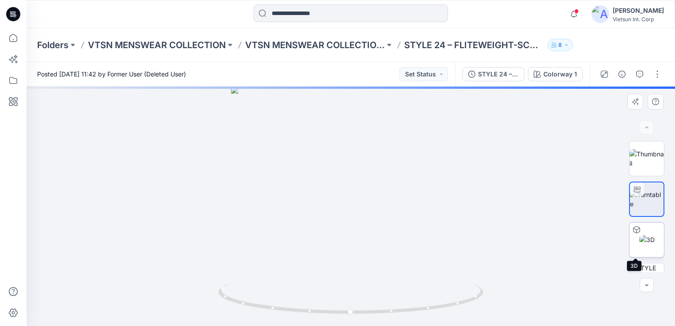
click at [643, 241] on img at bounding box center [646, 239] width 15 height 9
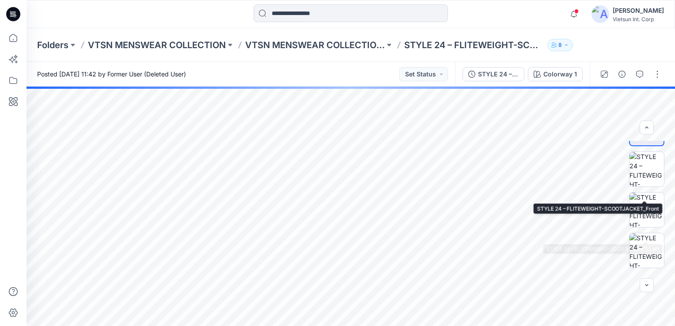
scroll to position [132, 0]
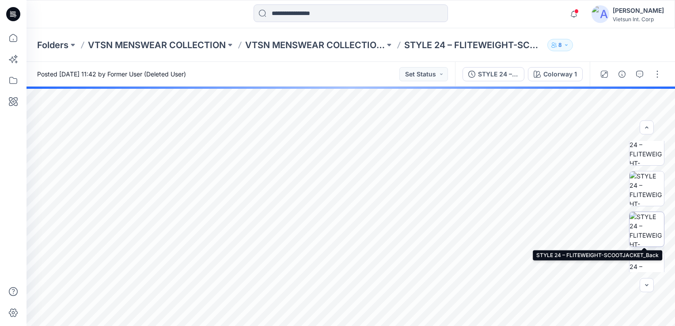
click at [654, 233] on img at bounding box center [646, 229] width 34 height 34
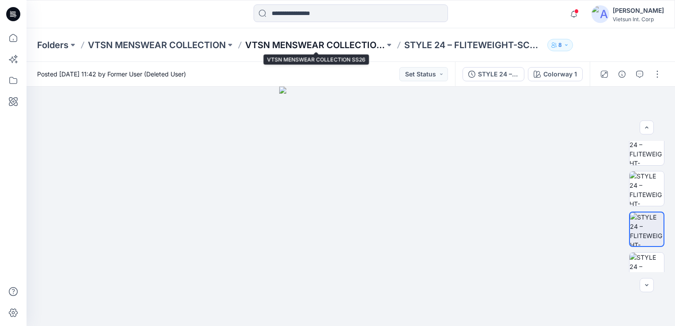
click at [344, 43] on p "VTSN MENSWEAR COLLECTION SS26" at bounding box center [315, 45] width 140 height 12
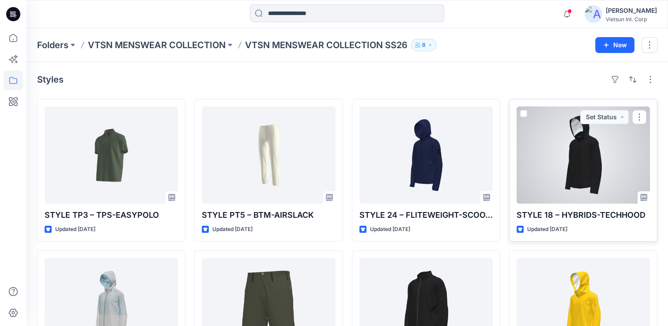
click at [581, 175] on div at bounding box center [583, 154] width 133 height 97
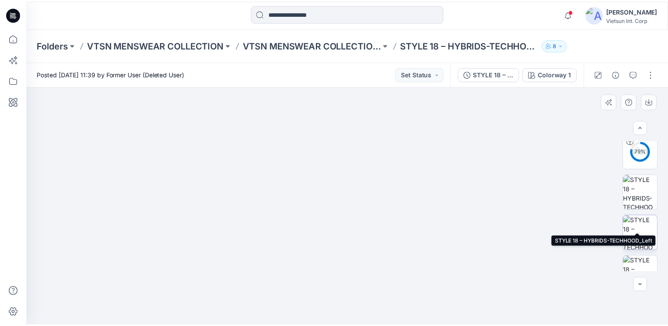
scroll to position [132, 0]
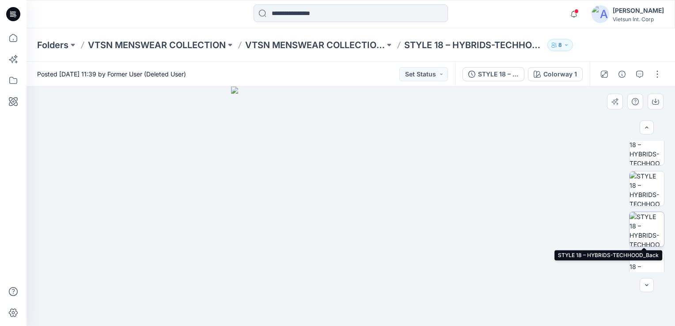
click at [648, 239] on img at bounding box center [646, 229] width 34 height 34
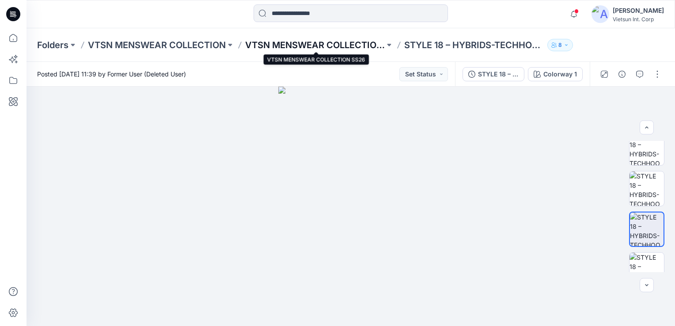
click at [330, 48] on p "VTSN MENSWEAR COLLECTION SS26" at bounding box center [315, 45] width 140 height 12
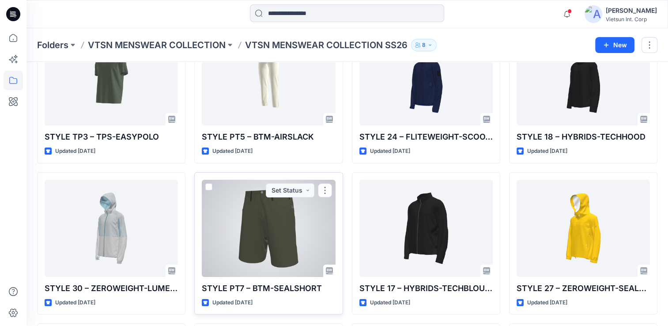
scroll to position [88, 0]
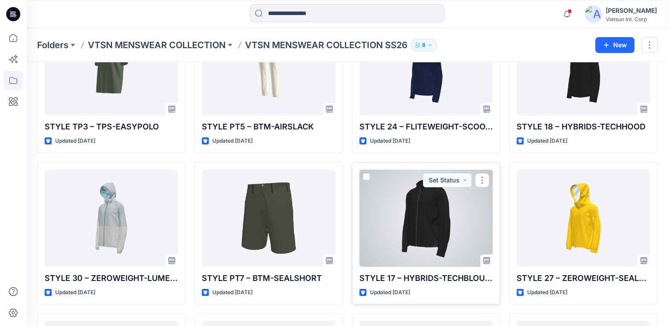
click at [441, 234] on div at bounding box center [425, 218] width 133 height 97
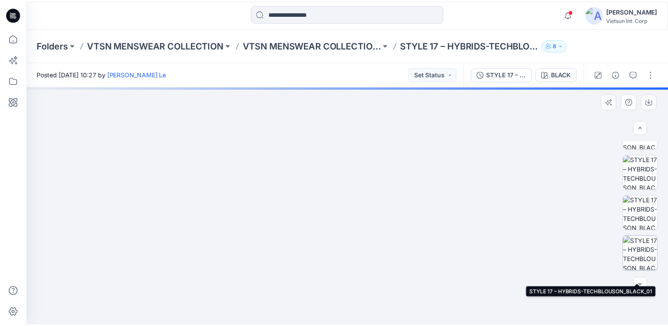
scroll to position [177, 0]
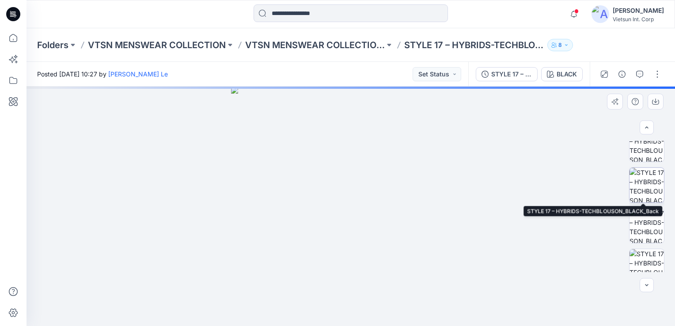
click at [644, 193] on img at bounding box center [646, 185] width 34 height 34
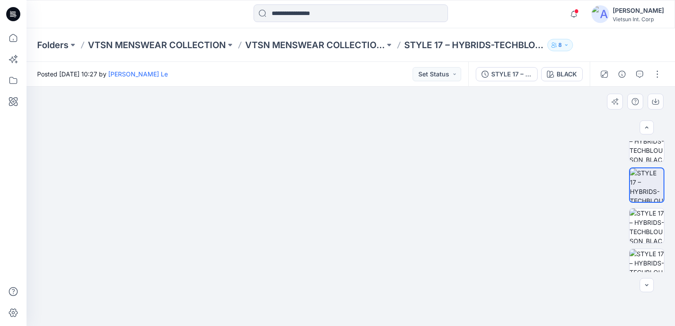
drag, startPoint x: 397, startPoint y: 120, endPoint x: 385, endPoint y: 269, distance: 150.1
click at [385, 269] on img at bounding box center [350, 176] width 487 height 302
click at [336, 44] on p "VTSN MENSWEAR COLLECTION SS26" at bounding box center [315, 45] width 140 height 12
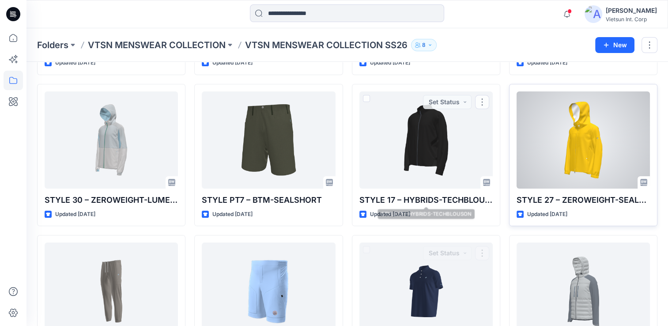
scroll to position [177, 0]
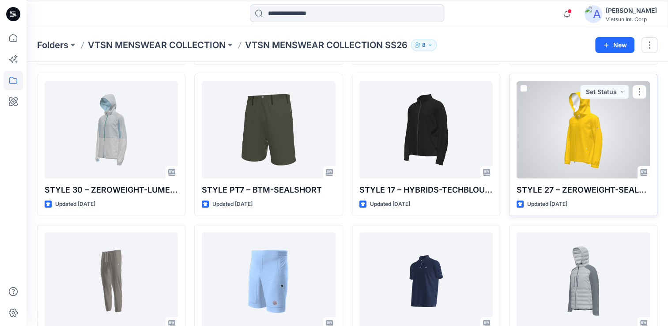
click at [595, 131] on div at bounding box center [583, 129] width 133 height 97
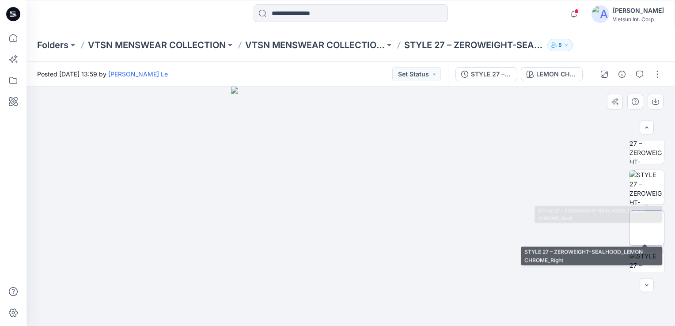
scroll to position [177, 0]
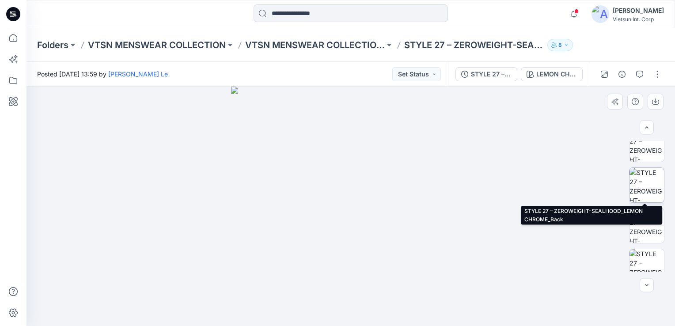
click at [651, 188] on img at bounding box center [646, 185] width 34 height 34
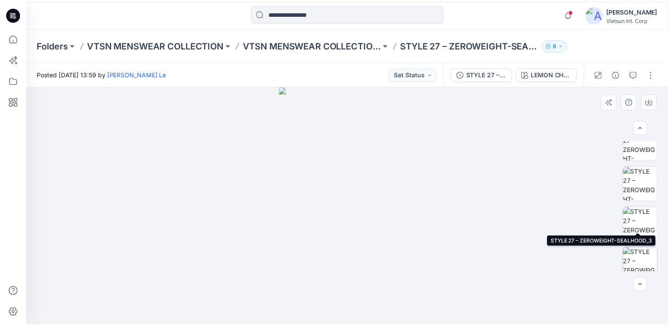
scroll to position [309, 0]
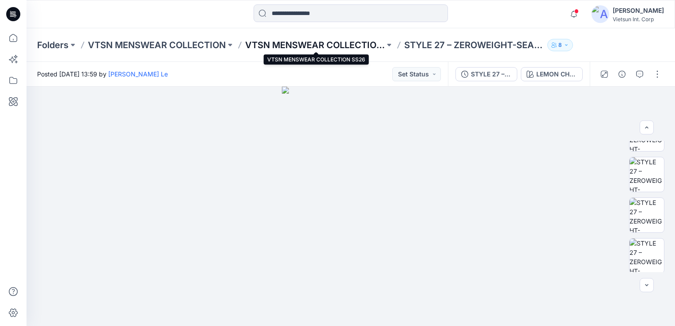
click at [346, 42] on p "VTSN MENSWEAR COLLECTION SS26" at bounding box center [315, 45] width 140 height 12
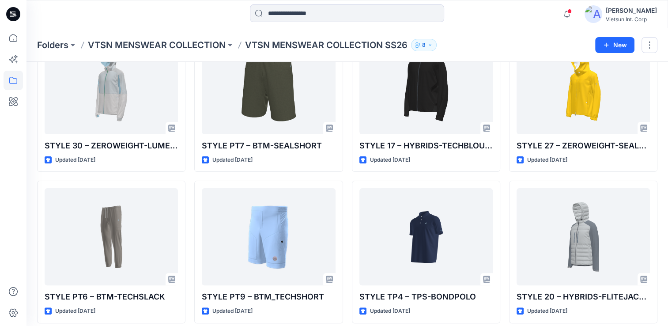
scroll to position [265, 0]
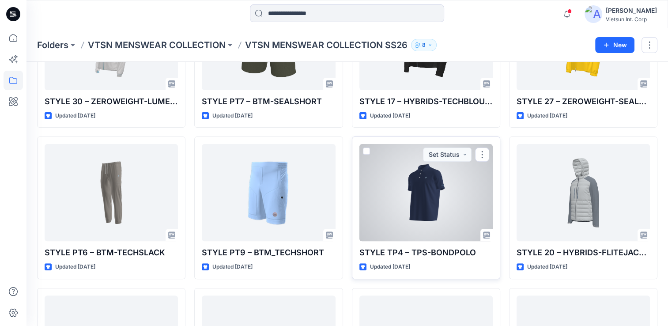
click at [430, 227] on div at bounding box center [425, 192] width 133 height 97
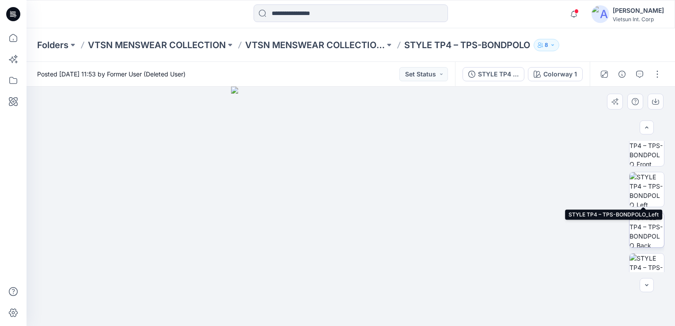
scroll to position [132, 0]
click at [655, 183] on img at bounding box center [646, 188] width 34 height 34
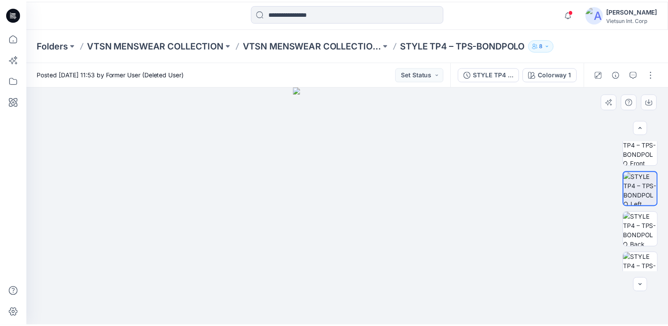
scroll to position [147, 0]
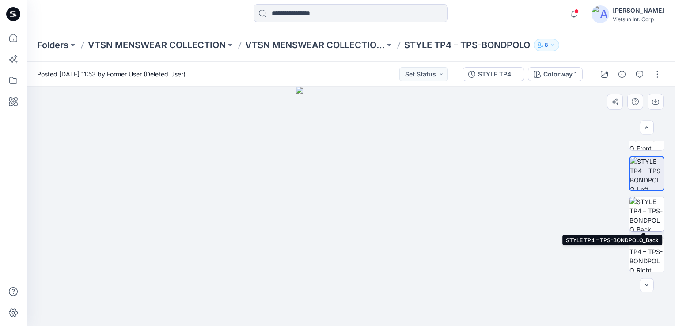
click at [653, 206] on img at bounding box center [646, 214] width 34 height 34
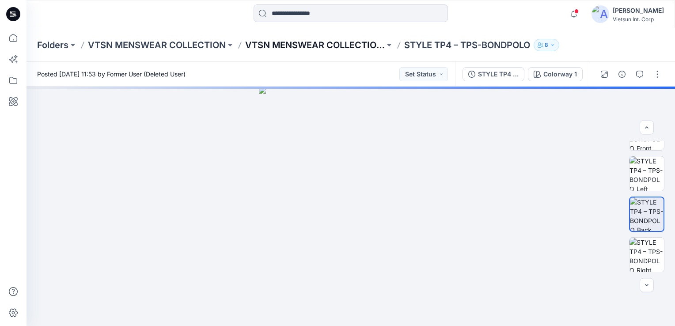
click at [304, 41] on p "VTSN MENSWEAR COLLECTION SS26" at bounding box center [315, 45] width 140 height 12
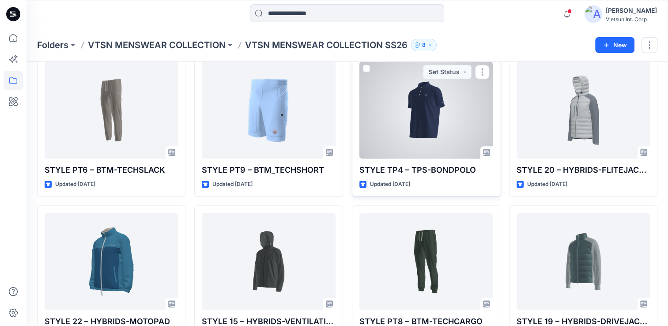
scroll to position [353, 0]
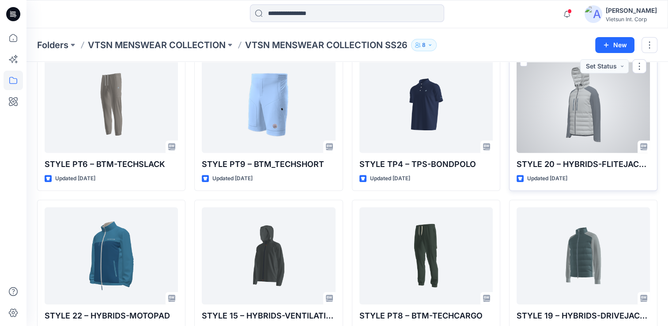
click at [578, 114] on div at bounding box center [583, 104] width 133 height 97
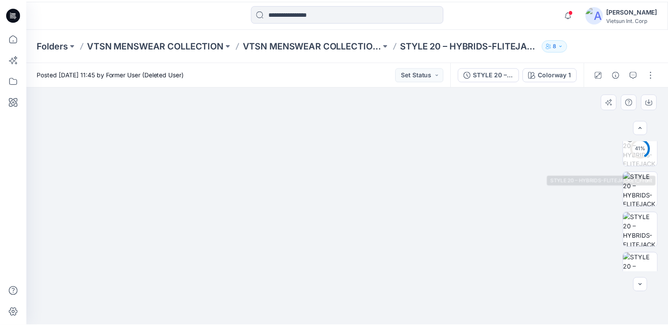
scroll to position [147, 0]
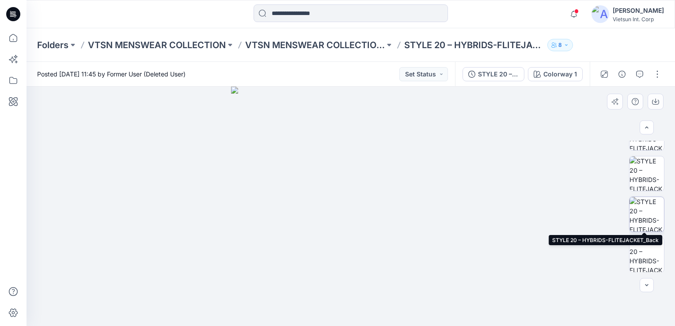
click at [652, 227] on img at bounding box center [646, 214] width 34 height 34
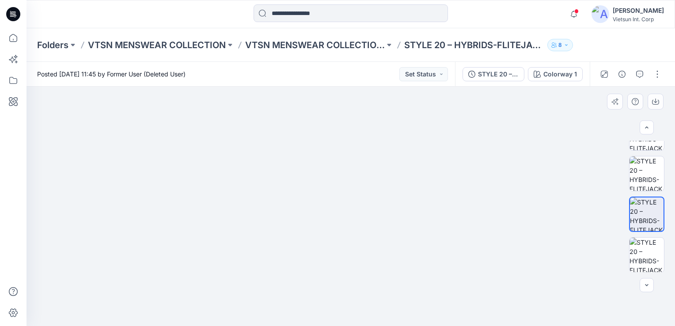
drag, startPoint x: 415, startPoint y: 159, endPoint x: 399, endPoint y: 174, distance: 21.9
drag, startPoint x: 393, startPoint y: 165, endPoint x: 380, endPoint y: 246, distance: 82.0
click at [326, 40] on p "VTSN MENSWEAR COLLECTION SS26" at bounding box center [315, 45] width 140 height 12
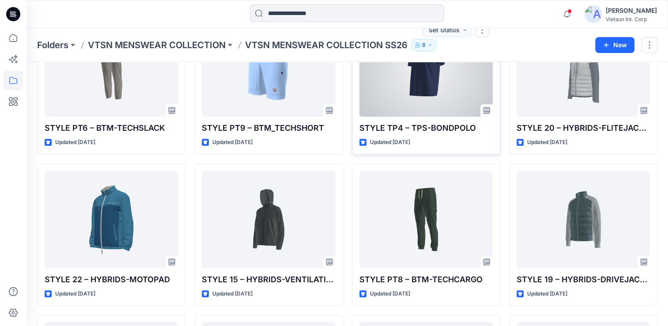
scroll to position [397, 0]
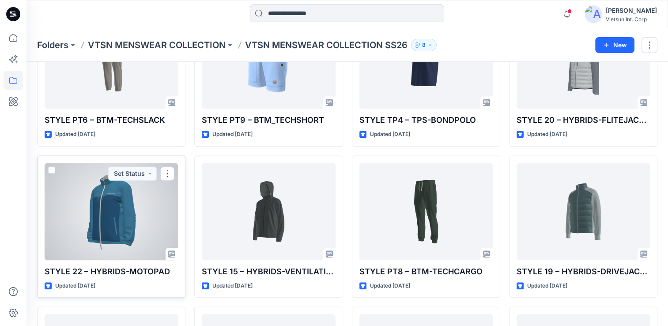
click at [108, 223] on div at bounding box center [111, 211] width 133 height 97
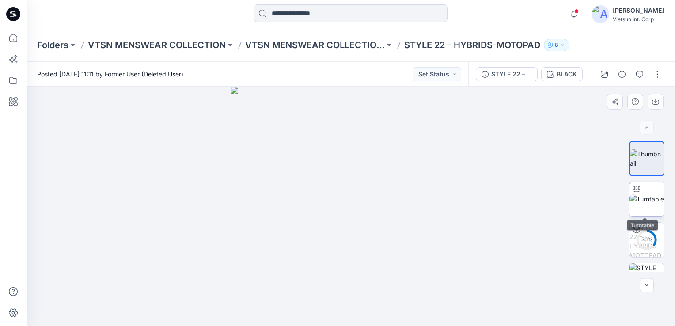
click at [647, 203] on img at bounding box center [646, 198] width 34 height 9
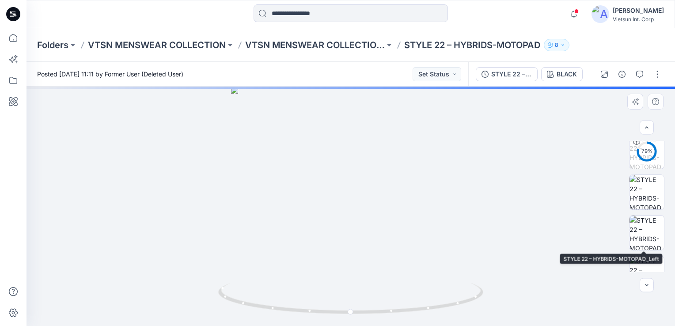
scroll to position [132, 0]
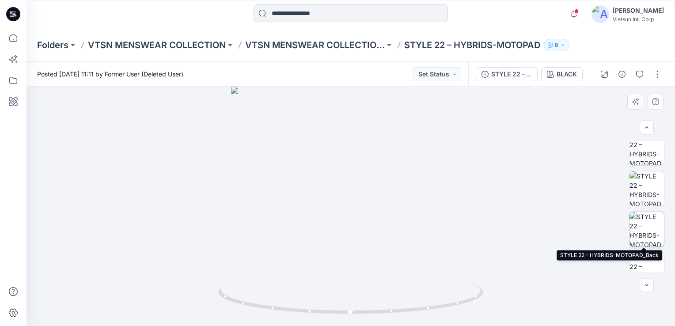
click at [646, 227] on img at bounding box center [646, 229] width 34 height 34
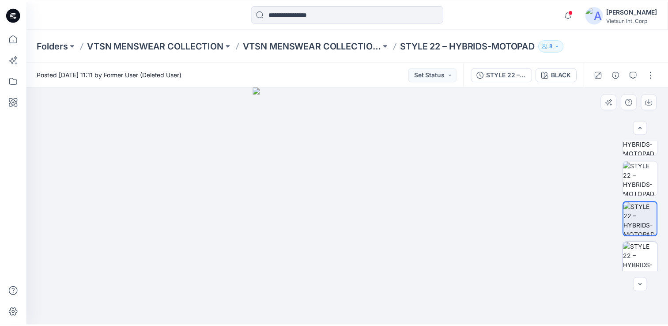
scroll to position [147, 0]
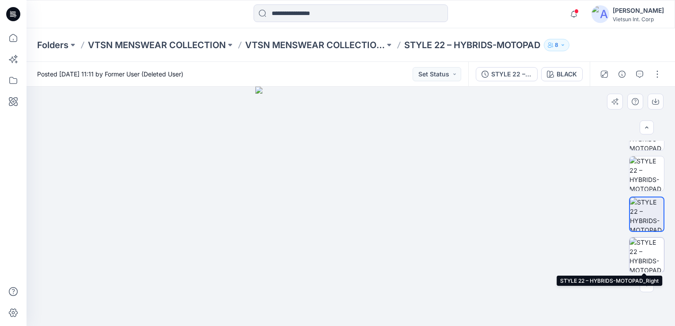
click at [645, 251] on img at bounding box center [646, 255] width 34 height 34
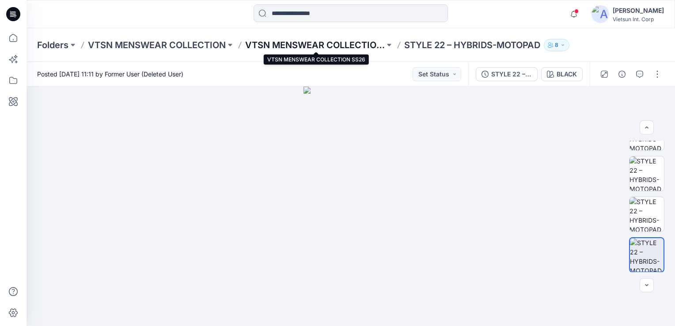
click at [334, 42] on p "VTSN MENSWEAR COLLECTION SS26" at bounding box center [315, 45] width 140 height 12
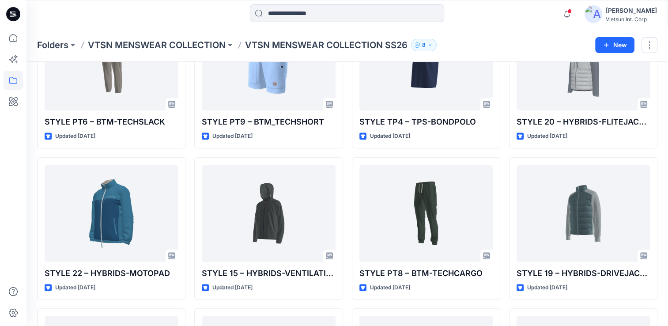
scroll to position [397, 0]
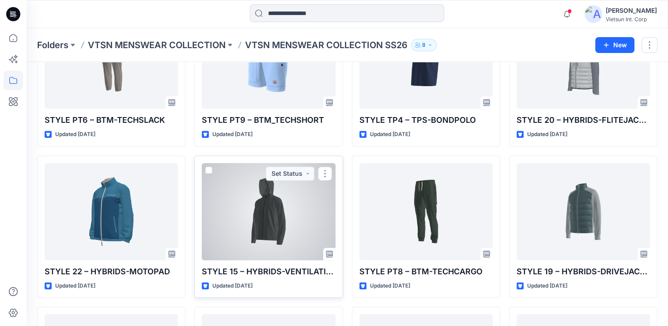
click at [259, 225] on div at bounding box center [268, 211] width 133 height 97
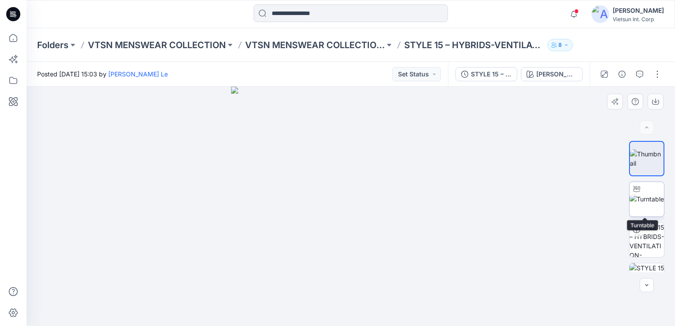
click at [646, 204] on img at bounding box center [646, 198] width 34 height 9
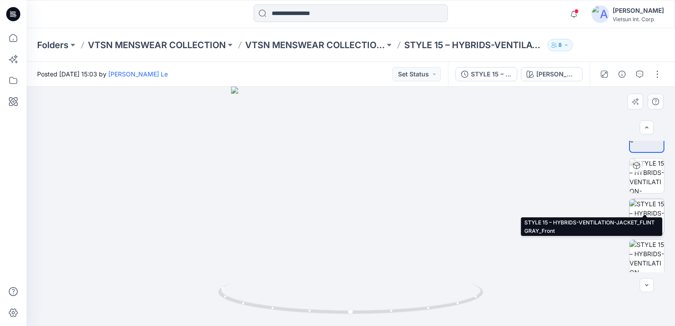
scroll to position [88, 0]
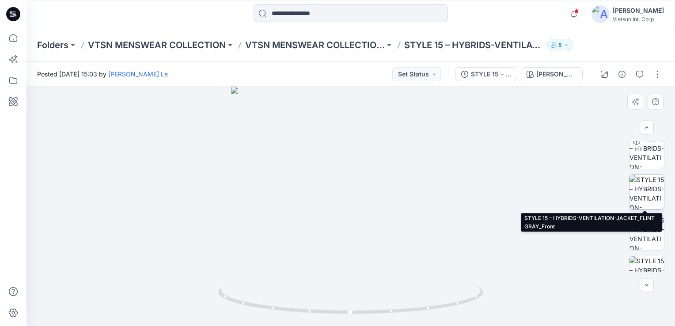
click at [656, 192] on img at bounding box center [646, 192] width 34 height 34
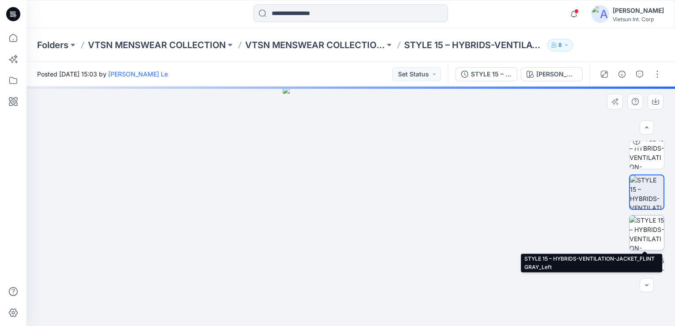
click at [651, 238] on img at bounding box center [646, 232] width 34 height 34
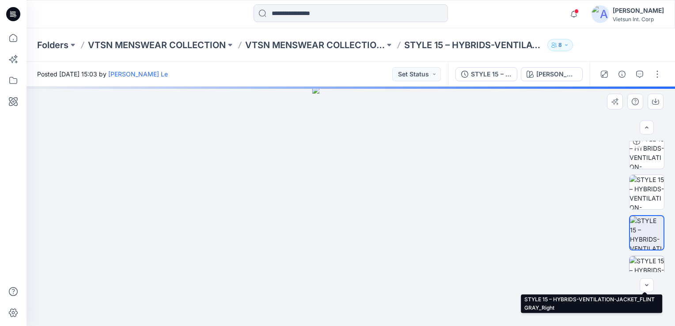
click at [651, 265] on img at bounding box center [646, 273] width 34 height 34
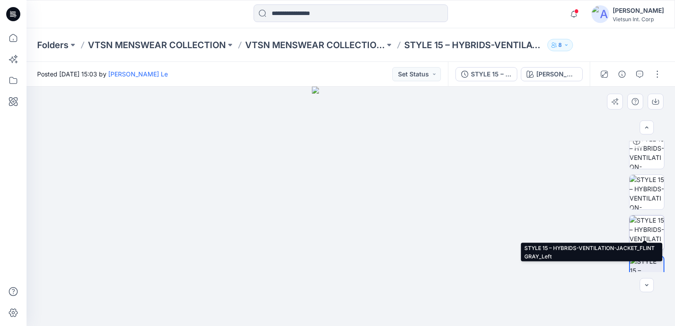
scroll to position [132, 0]
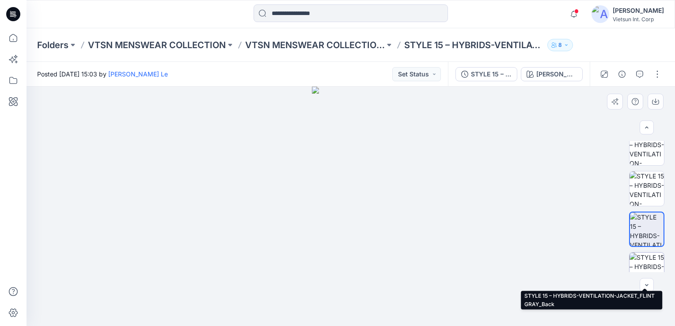
click at [646, 263] on img at bounding box center [646, 270] width 34 height 34
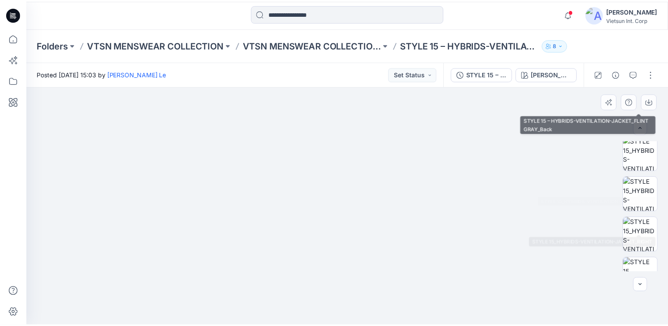
scroll to position [309, 0]
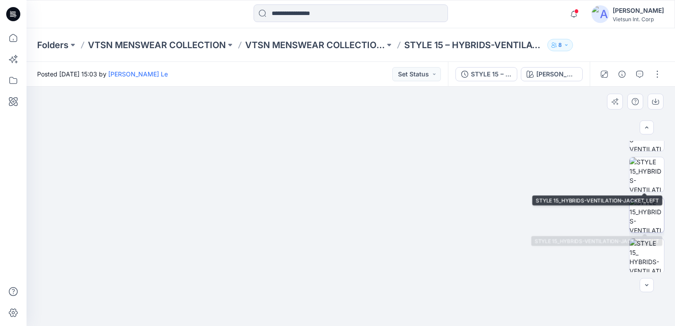
click at [647, 216] on img at bounding box center [646, 215] width 34 height 34
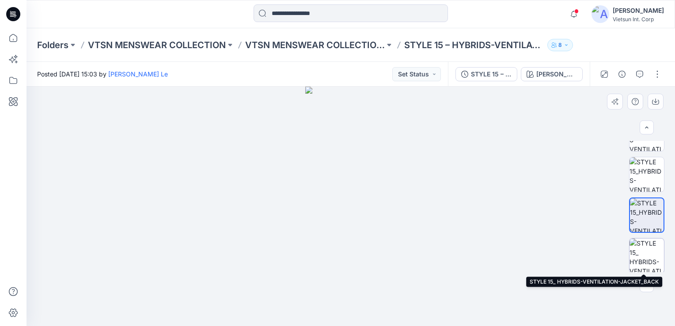
click at [638, 257] on img at bounding box center [646, 255] width 34 height 34
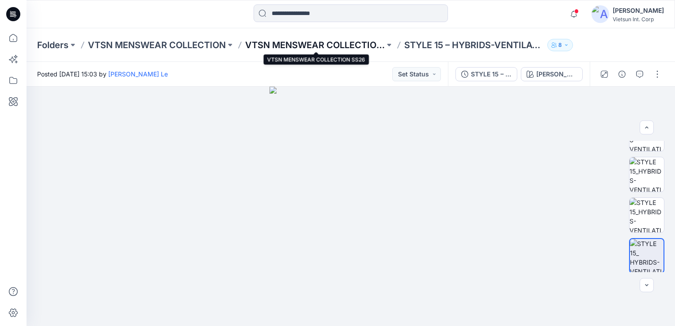
click at [329, 40] on p "VTSN MENSWEAR COLLECTION SS26" at bounding box center [315, 45] width 140 height 12
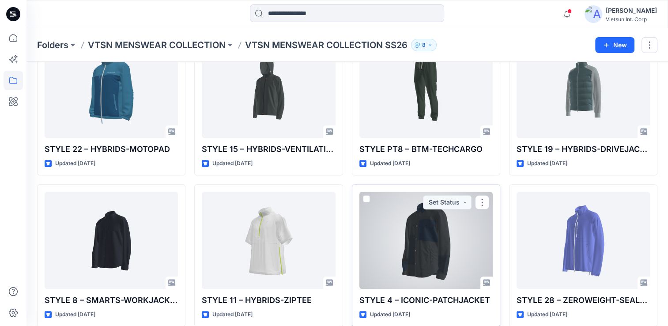
scroll to position [530, 0]
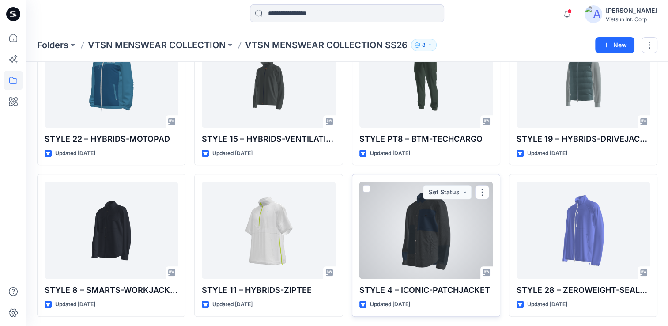
click at [429, 241] on div at bounding box center [425, 229] width 133 height 97
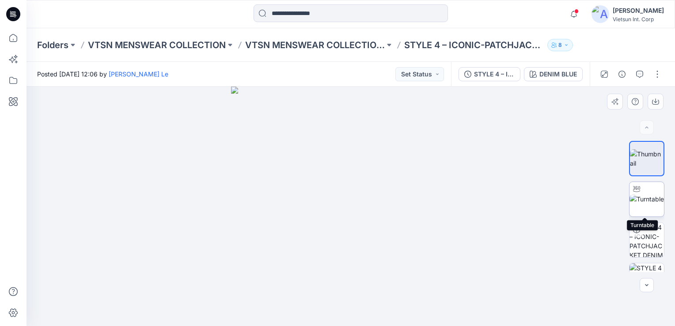
click at [654, 201] on img at bounding box center [646, 198] width 34 height 9
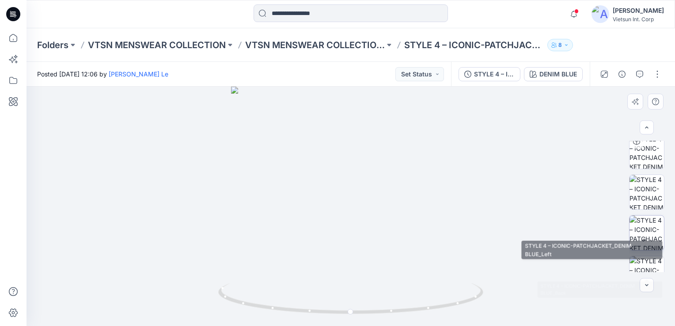
scroll to position [177, 0]
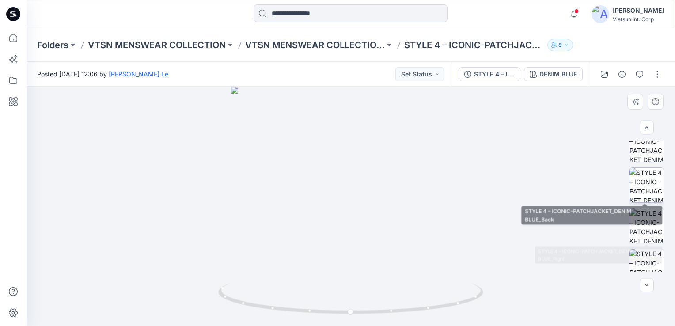
click at [645, 182] on img at bounding box center [646, 185] width 34 height 34
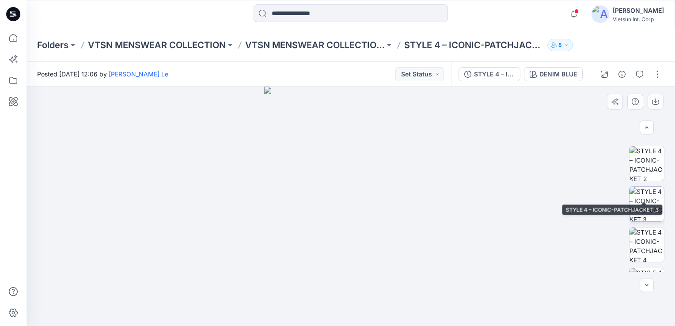
scroll to position [351, 0]
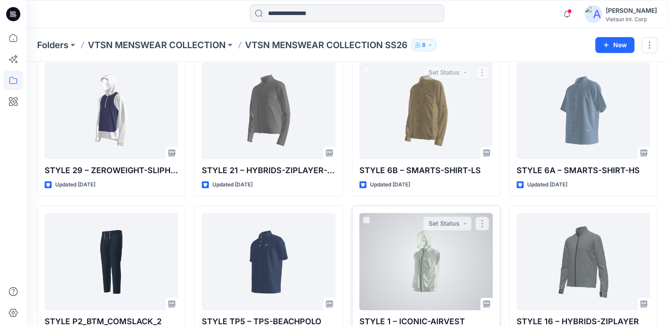
scroll to position [839, 0]
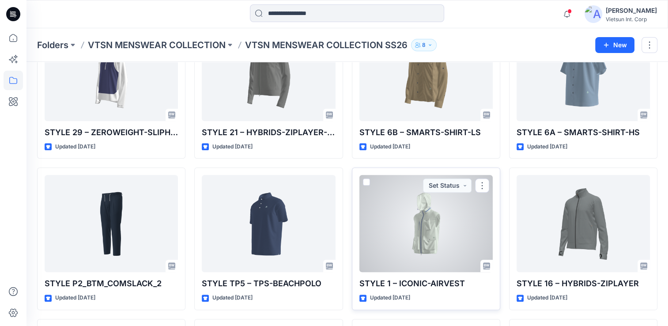
click at [438, 238] on div at bounding box center [425, 223] width 133 height 97
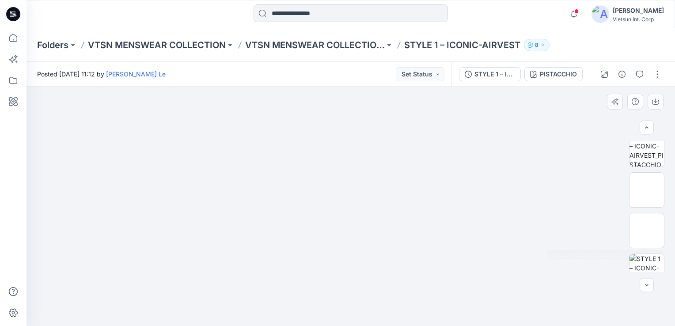
scroll to position [132, 0]
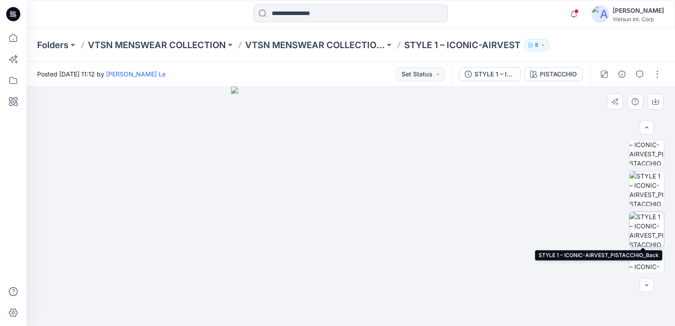
click at [654, 228] on img at bounding box center [646, 229] width 34 height 34
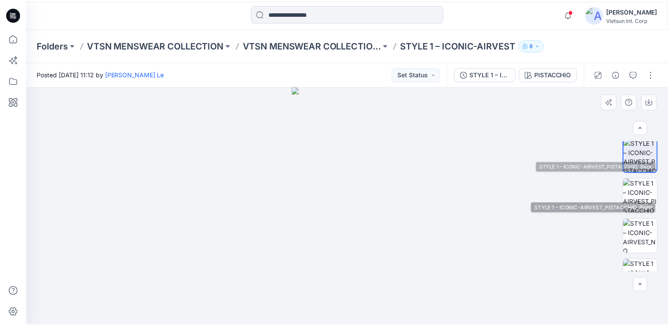
scroll to position [221, 0]
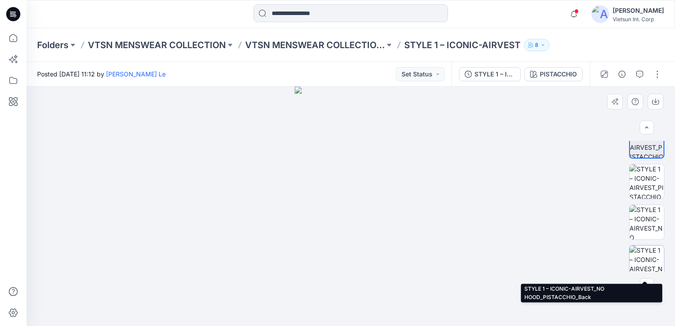
click at [641, 253] on img at bounding box center [646, 262] width 34 height 34
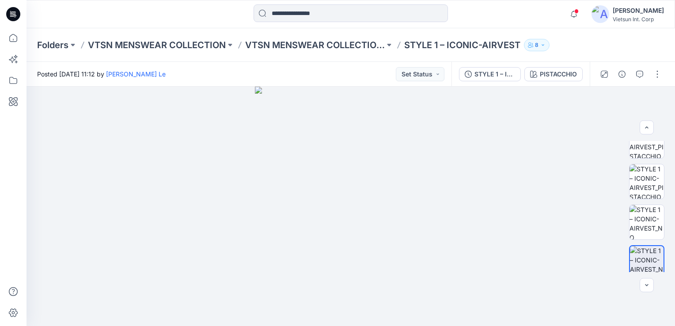
click at [318, 37] on div "Folders VTSN MENSWEAR COLLECTION VTSN MENSWEAR COLLECTION SS26 STYLE 1 – ICONIC…" at bounding box center [350, 45] width 648 height 34
click at [318, 40] on p "VTSN MENSWEAR COLLECTION SS26" at bounding box center [315, 45] width 140 height 12
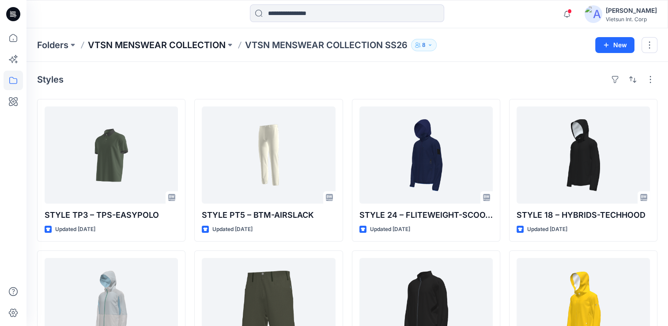
click at [203, 47] on p "VTSN MENSWEAR COLLECTION" at bounding box center [157, 45] width 138 height 12
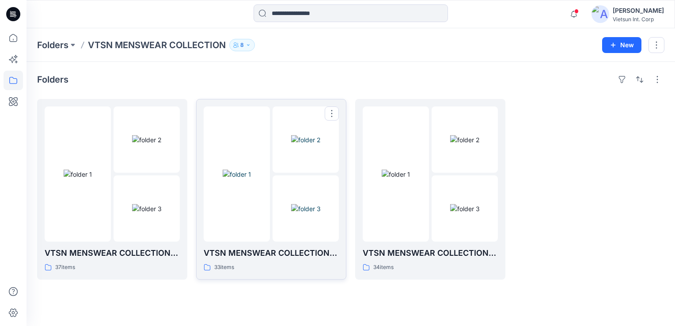
click at [291, 211] on img at bounding box center [306, 208] width 30 height 9
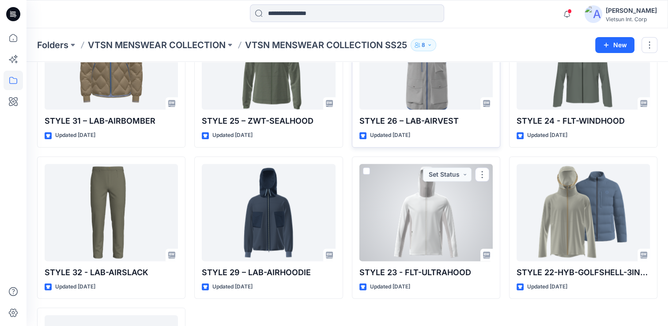
scroll to position [1022, 0]
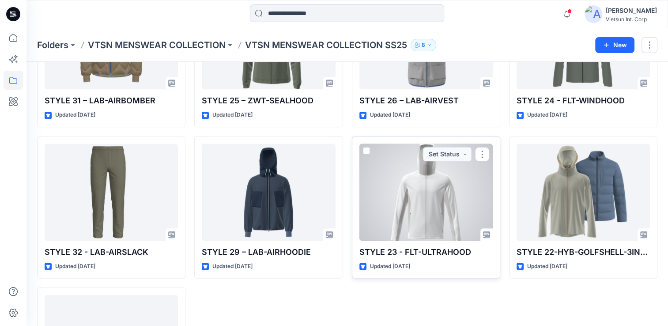
click at [427, 228] on div at bounding box center [425, 192] width 133 height 97
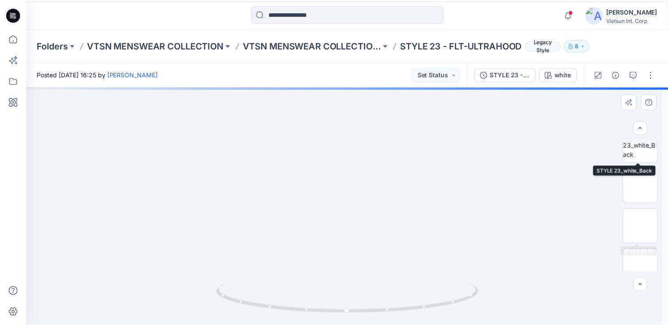
scroll to position [177, 0]
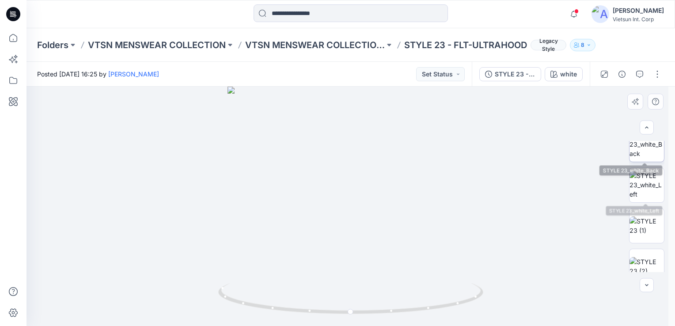
click at [653, 144] on img at bounding box center [646, 144] width 34 height 28
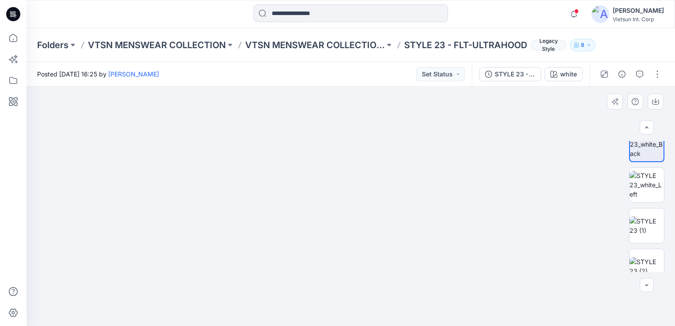
drag, startPoint x: 397, startPoint y: 272, endPoint x: 310, endPoint y: 146, distance: 153.6
click at [310, 146] on img at bounding box center [350, 76] width 505 height 499
drag, startPoint x: 453, startPoint y: 219, endPoint x: 414, endPoint y: 249, distance: 49.7
click at [329, 51] on div "Folders VTSN MENSWEAR COLLECTION VTSN MENSWEAR COLLECTION SS25 STYLE 23 - FLT-U…" at bounding box center [350, 45] width 648 height 34
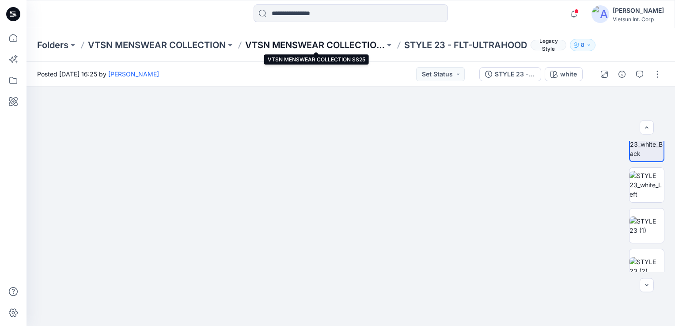
click at [332, 47] on p "VTSN MENSWEAR COLLECTION SS25" at bounding box center [315, 45] width 140 height 12
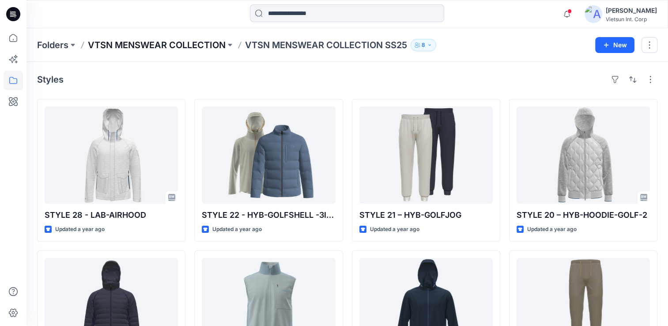
click at [184, 45] on p "VTSN MENSWEAR COLLECTION" at bounding box center [157, 45] width 138 height 12
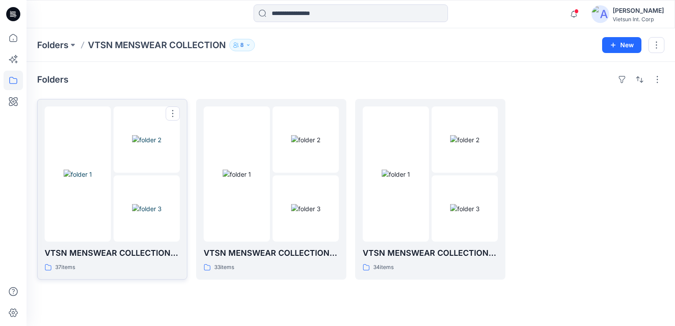
click at [143, 173] on div at bounding box center [146, 173] width 66 height 135
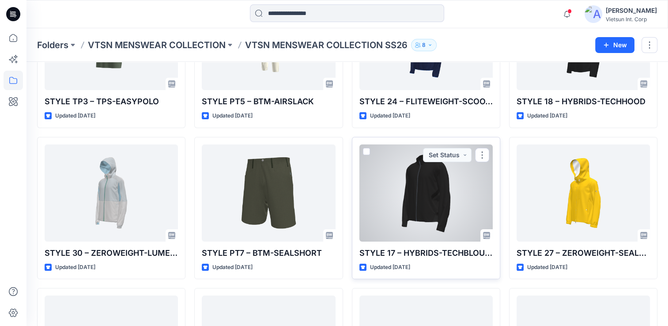
scroll to position [132, 0]
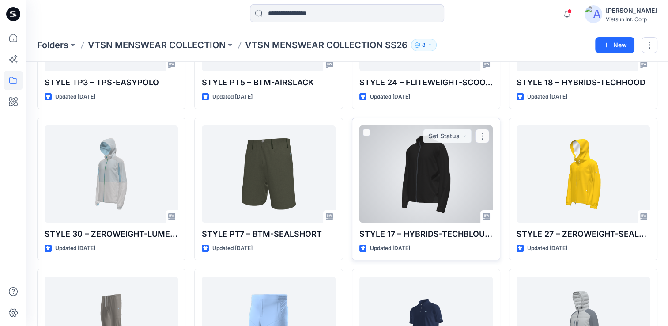
click at [385, 183] on div at bounding box center [425, 173] width 133 height 97
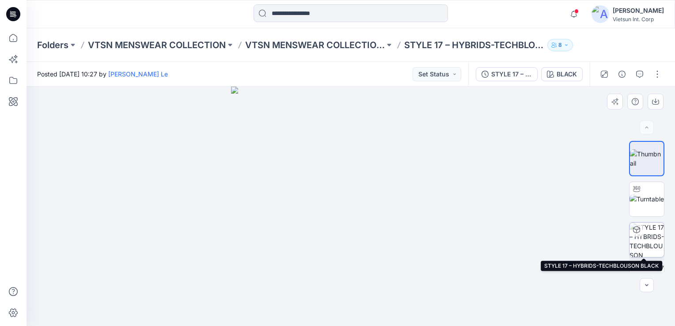
click at [647, 246] on img at bounding box center [646, 240] width 34 height 34
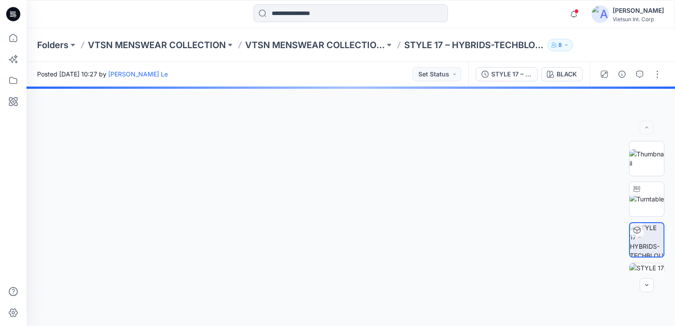
scroll to position [265, 0]
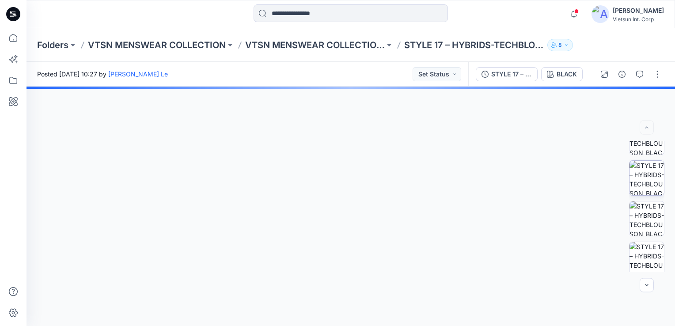
click at [648, 172] on img at bounding box center [646, 178] width 34 height 34
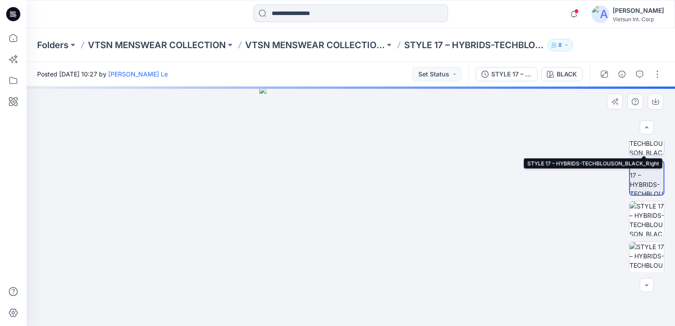
click at [648, 149] on img at bounding box center [646, 137] width 34 height 34
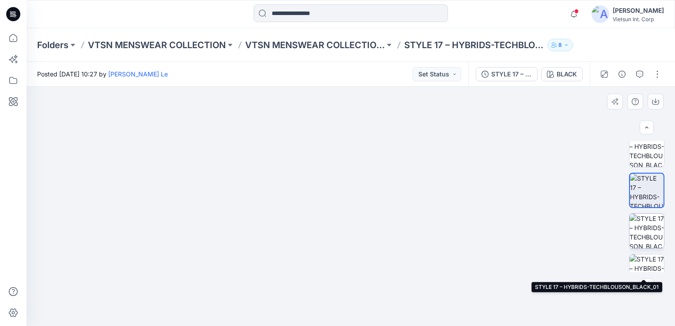
scroll to position [177, 0]
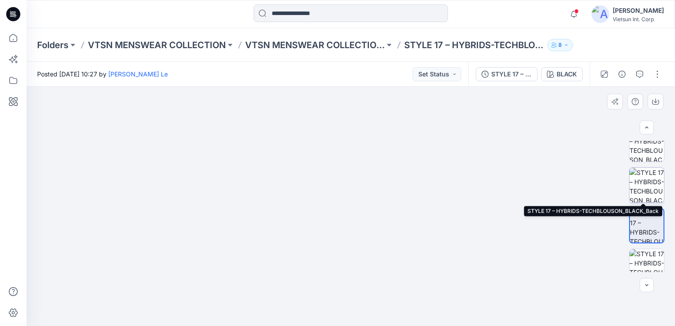
click at [645, 179] on img at bounding box center [646, 185] width 34 height 34
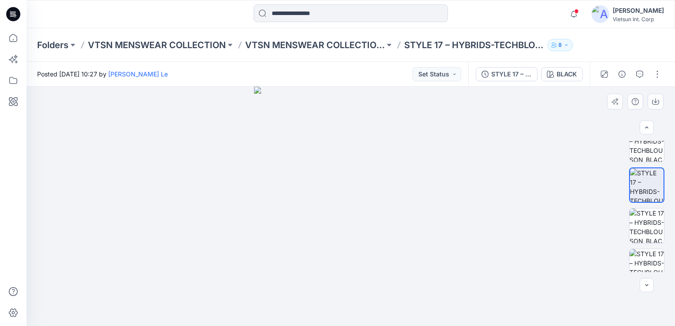
click at [471, 211] on div at bounding box center [350, 206] width 648 height 239
